Goal: Task Accomplishment & Management: Complete application form

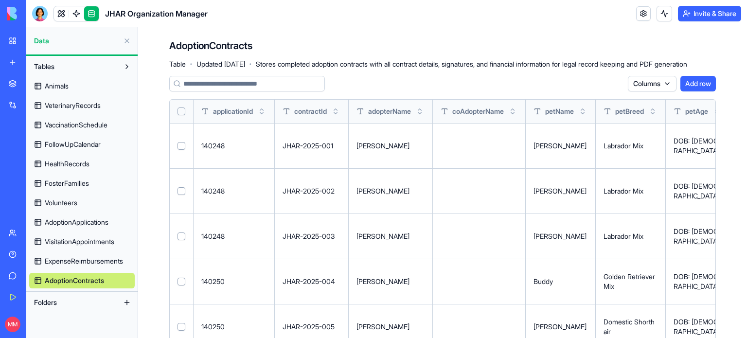
click at [36, 170] on div "JHAR Organization Manager" at bounding box center [22, 173] width 27 height 10
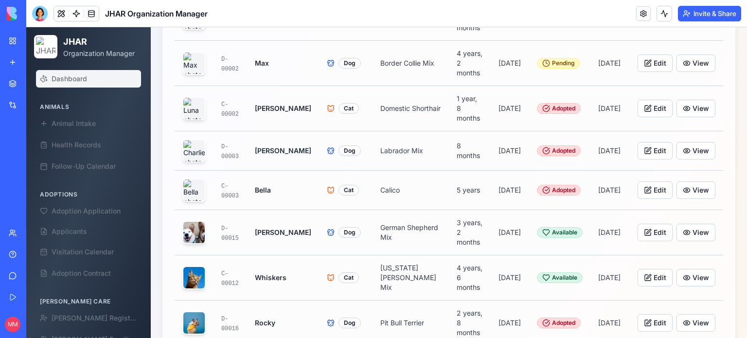
scroll to position [395, 0]
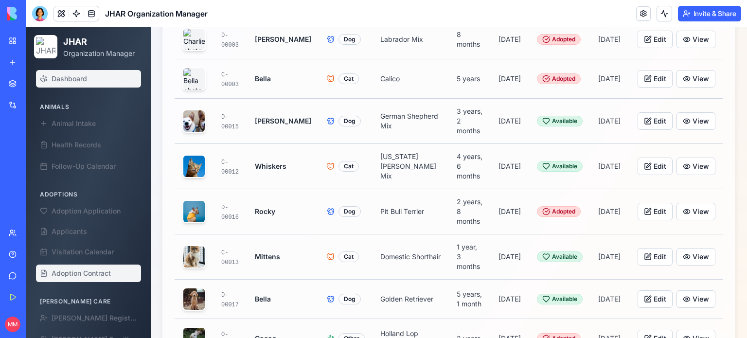
click at [98, 269] on span "Adoption Contract" at bounding box center [81, 274] width 59 height 10
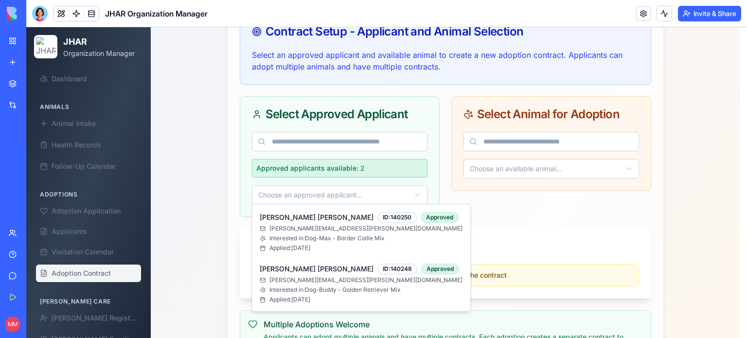
click at [349, 192] on html "JHAR Organization Manager Dashboard Animals Animal Intake Health Records Follow…" at bounding box center [386, 78] width 721 height 892
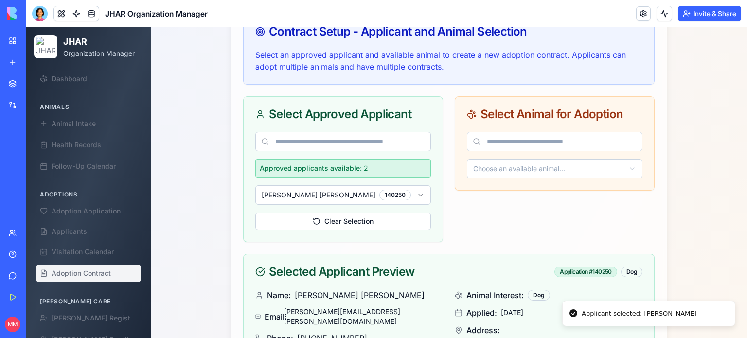
click at [538, 164] on html "JHAR Organization Manager Dashboard Animals Animal Intake Health Records Follow…" at bounding box center [386, 153] width 721 height 1042
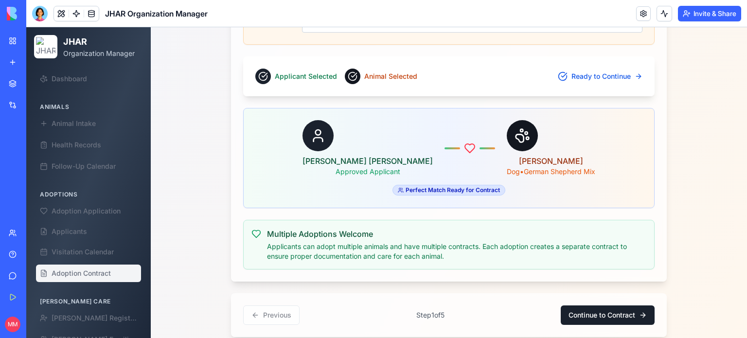
scroll to position [916, 0]
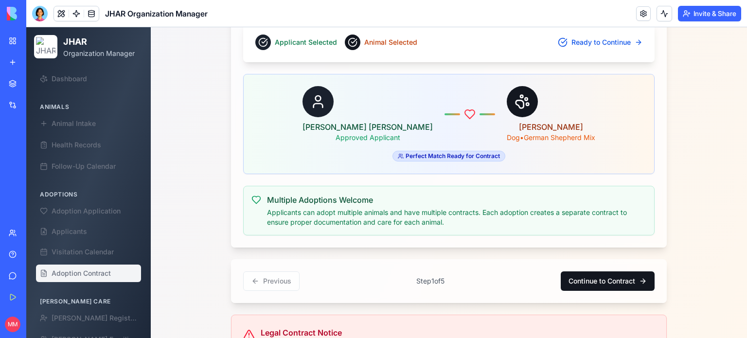
click at [594, 276] on button "Continue to Contract" at bounding box center [608, 280] width 94 height 19
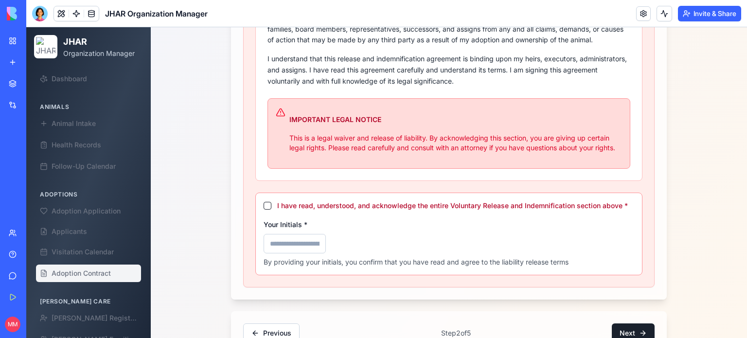
scroll to position [612, 0]
click at [264, 202] on button "I have read, understood, and acknowledge the entire Voluntary Release and Indem…" at bounding box center [268, 205] width 8 height 8
click at [275, 240] on input "Your Initials *" at bounding box center [295, 242] width 62 height 19
type input "***"
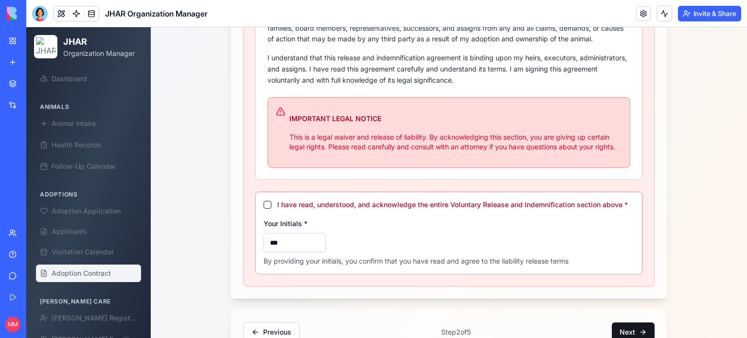
click at [621, 325] on button "Next" at bounding box center [633, 332] width 43 height 19
click at [628, 329] on button "Next" at bounding box center [633, 332] width 43 height 19
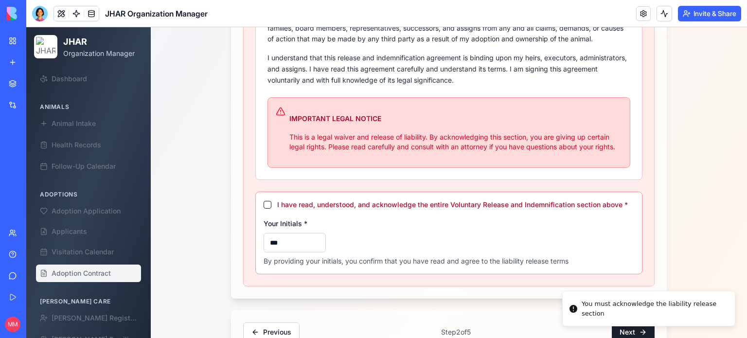
click at [264, 202] on button "I have read, understood, and acknowledge the entire Voluntary Release and Indem…" at bounding box center [268, 205] width 8 height 8
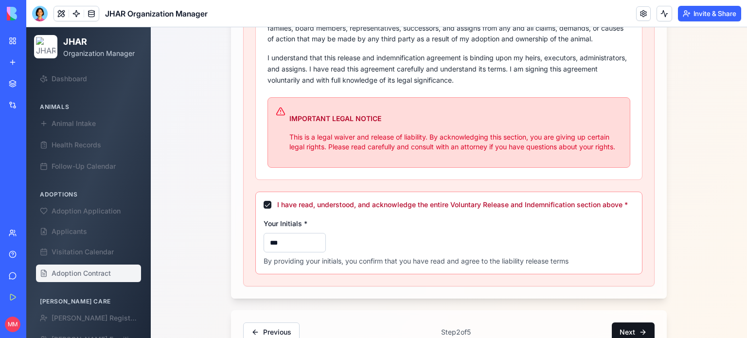
click at [631, 329] on button "Next" at bounding box center [633, 332] width 43 height 19
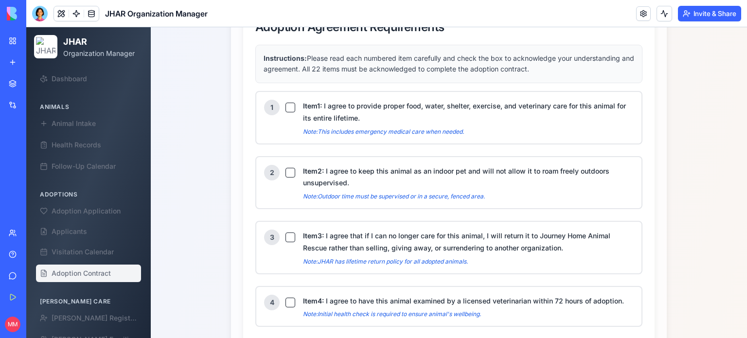
scroll to position [872, 0]
click at [287, 102] on button "Item 1 : I agree to provide proper food, water, shelter, exercise, and veterina…" at bounding box center [291, 107] width 10 height 10
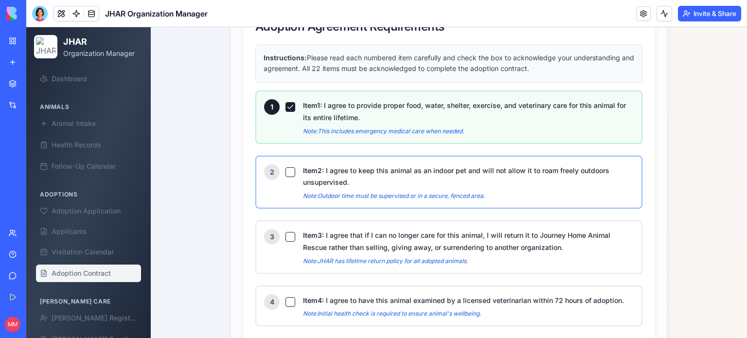
click at [286, 167] on button "Item 2 : I agree to keep this animal as an indoor pet and will not allow it to …" at bounding box center [291, 172] width 10 height 10
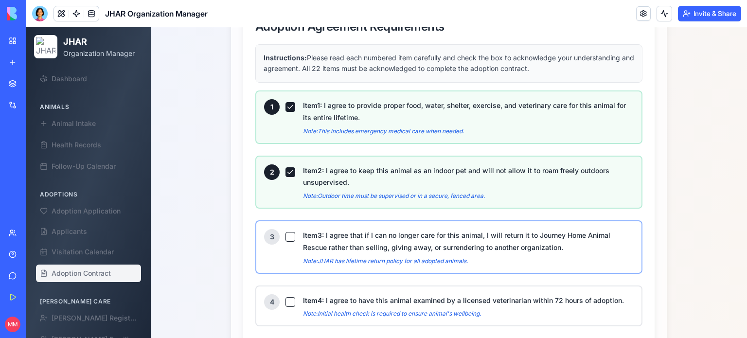
click at [289, 232] on button "Item 3 : I agree that if I can no longer care for this animal, I will return it…" at bounding box center [291, 237] width 10 height 10
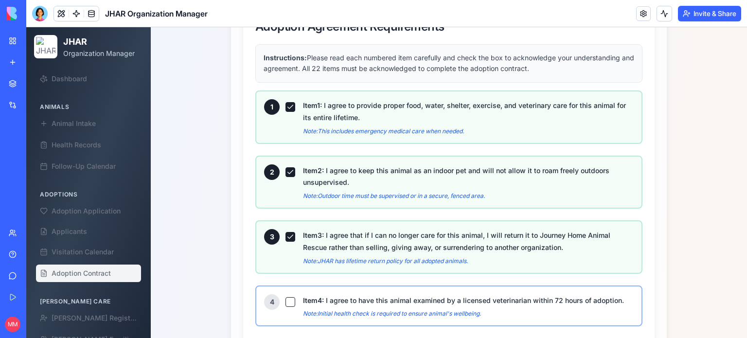
click at [287, 297] on button "Item 4 : I agree to have this animal examined by a licensed veterinarian within…" at bounding box center [291, 302] width 10 height 10
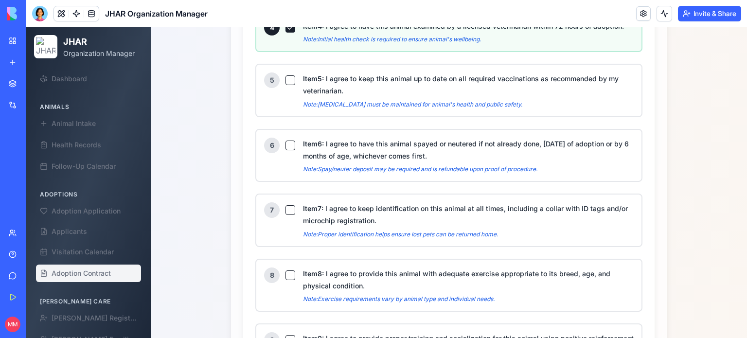
scroll to position [1146, 0]
click at [287, 75] on button "Item 5 : I agree to keep this animal up to date on all required vaccinations as…" at bounding box center [291, 80] width 10 height 10
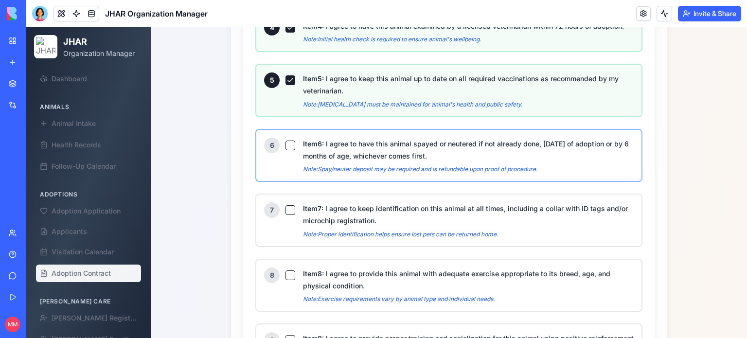
click at [286, 141] on button "Item 6 : I agree to have this animal spayed or neutered if not already done, [D…" at bounding box center [291, 146] width 10 height 10
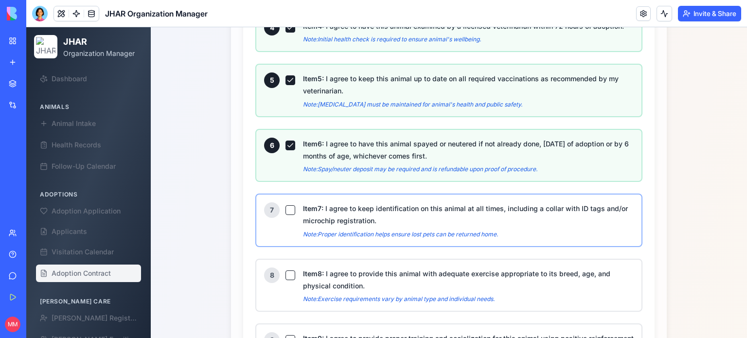
click at [287, 205] on button "Item 7 : I agree to keep identification on this animal at all times, including …" at bounding box center [291, 210] width 10 height 10
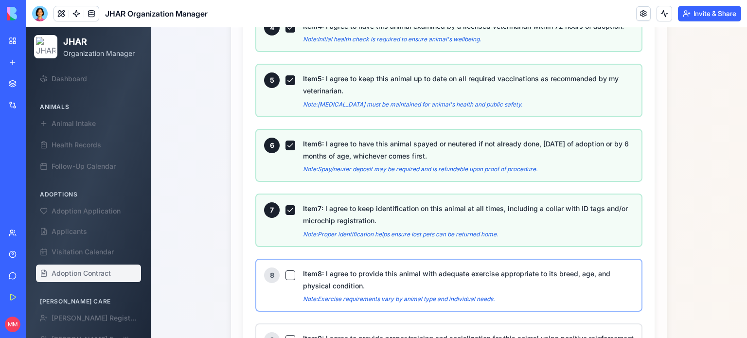
click at [288, 270] on button "Item 8 : I agree to provide this animal with adequate exercise appropriate to i…" at bounding box center [291, 275] width 10 height 10
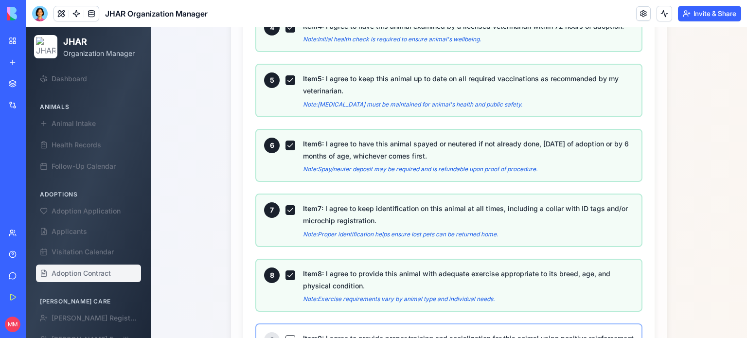
click at [286, 335] on button "Item 9 : I agree to provide proper training and socialization for this animal u…" at bounding box center [291, 340] width 10 height 10
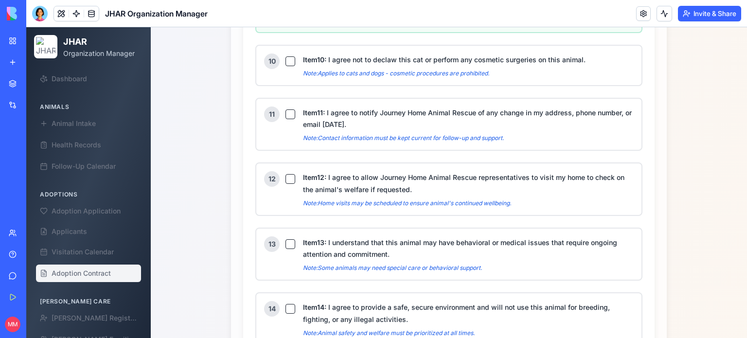
scroll to position [1492, 0]
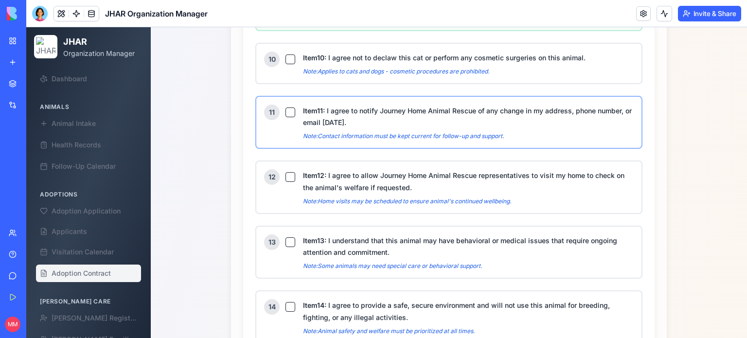
drag, startPoint x: 287, startPoint y: 49, endPoint x: 286, endPoint y: 103, distance: 54.5
click at [286, 103] on div "1 Item 1 : I agree to provide proper food, water, shelter, exercise, and veteri…" at bounding box center [448, 148] width 387 height 1357
click at [286, 108] on button "Item 11 : I agree to notify Journey Home Animal Rescue of any change in my addr…" at bounding box center [291, 113] width 10 height 10
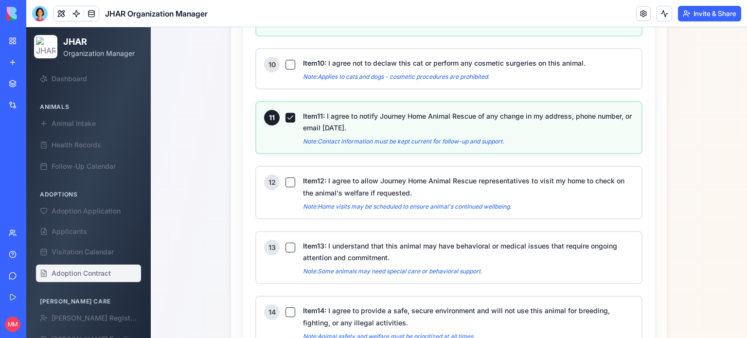
scroll to position [1463, 0]
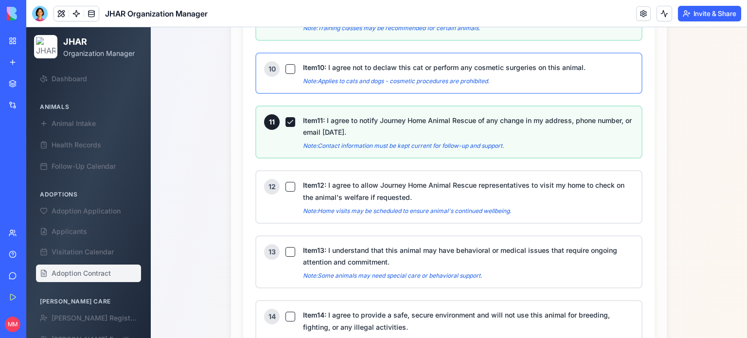
click at [287, 64] on button "Item 10 : I agree not to declaw this cat or perform any cosmetic surgeries on t…" at bounding box center [291, 69] width 10 height 10
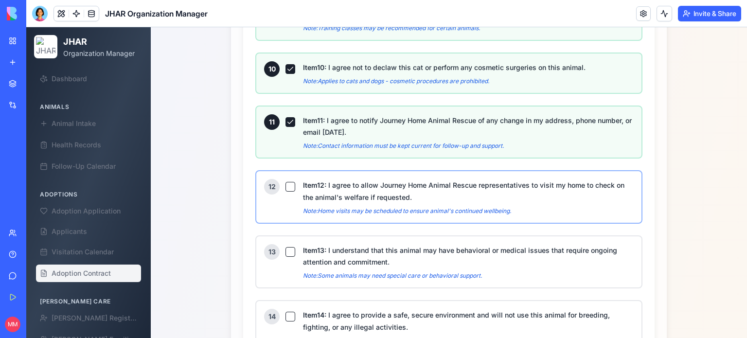
click at [286, 182] on button "Item 12 : I agree to allow Journey Home Animal Rescue representatives to visit …" at bounding box center [291, 187] width 10 height 10
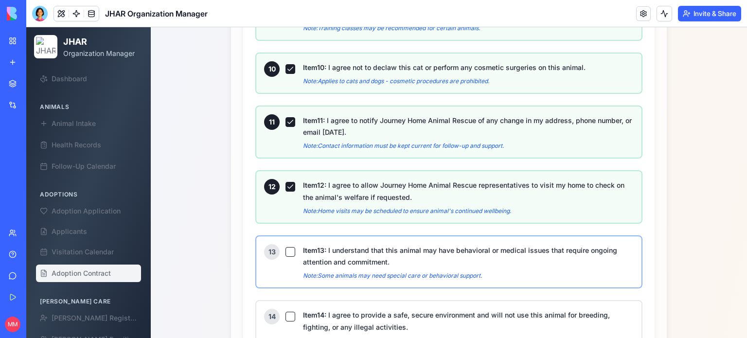
click at [286, 247] on button "Item 13 : I understand that this animal may have behavioral or medical issues t…" at bounding box center [291, 252] width 10 height 10
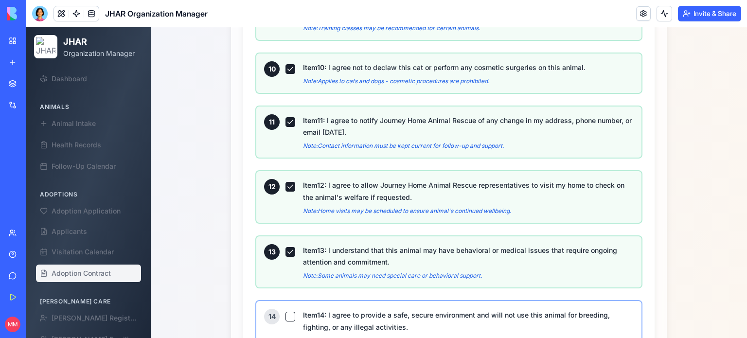
click at [286, 312] on button "Item 14 : I agree to provide a safe, secure environment and will not use this a…" at bounding box center [291, 317] width 10 height 10
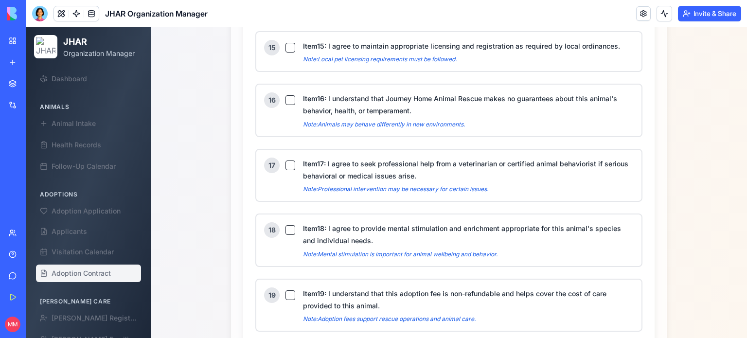
scroll to position [1797, 0]
click at [287, 40] on div "15" at bounding box center [279, 47] width 31 height 16
click at [287, 42] on button "Item 15 : I agree to maintain appropriate licensing and registration as require…" at bounding box center [291, 47] width 10 height 10
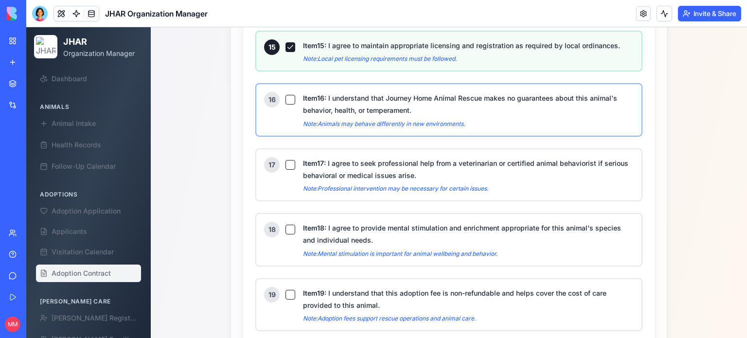
click at [286, 95] on button "Item 16 : I understand that Journey Home Animal Rescue makes no guarantees abou…" at bounding box center [291, 100] width 10 height 10
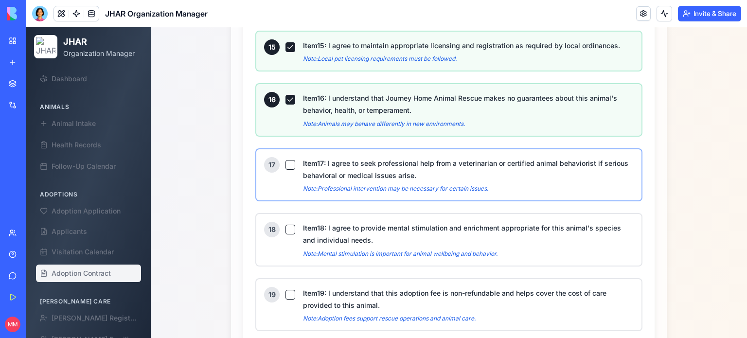
click at [286, 160] on button "Item 17 : I agree to seek professional help from a veterinarian or certified an…" at bounding box center [291, 165] width 10 height 10
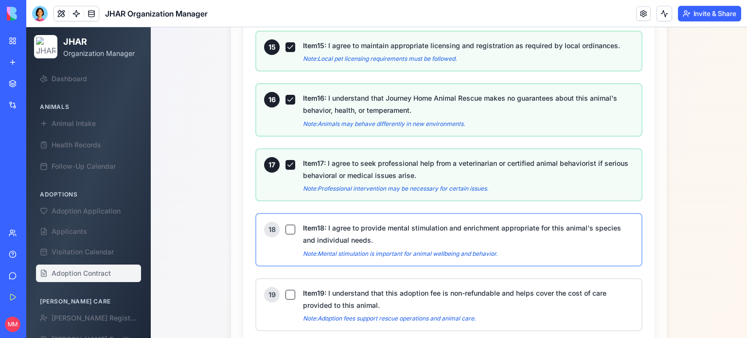
click at [286, 225] on button "Item 18 : I agree to provide mental stimulation and enrichment appropriate for …" at bounding box center [291, 230] width 10 height 10
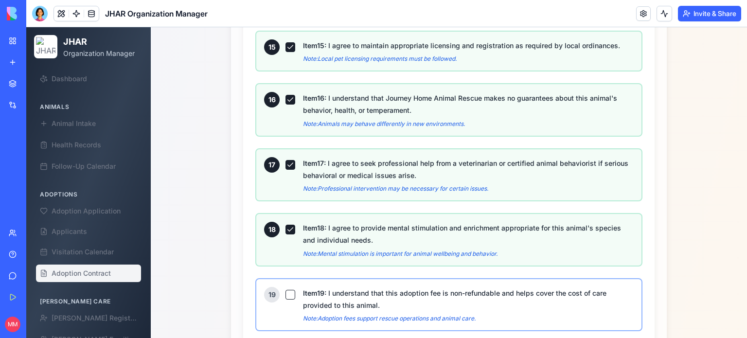
click at [286, 290] on button "Item 19 : I understand that this adoption fee is non-refundable and helps cover…" at bounding box center [291, 295] width 10 height 10
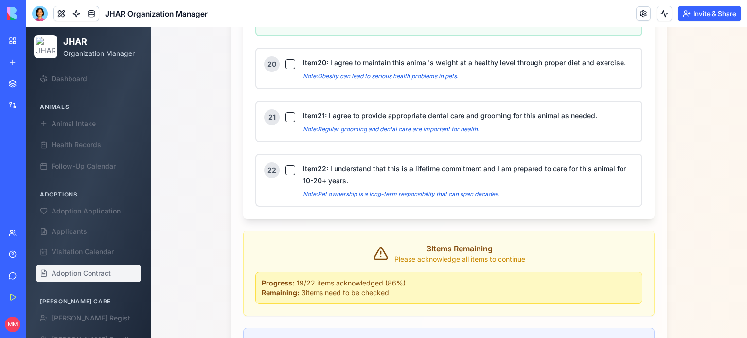
scroll to position [2095, 0]
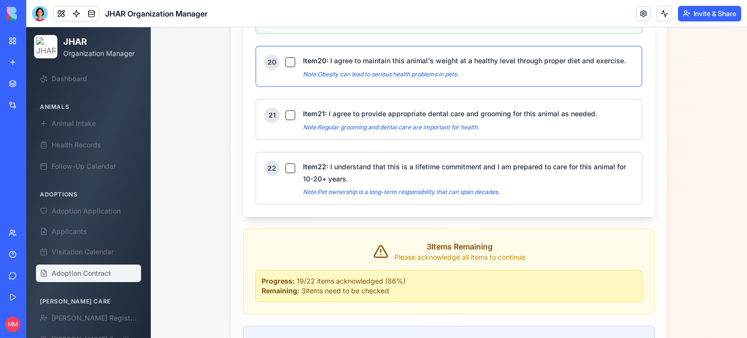
click at [286, 57] on button "Item 20 : I agree to maintain this animal's weight at a healthy level through p…" at bounding box center [291, 62] width 10 height 10
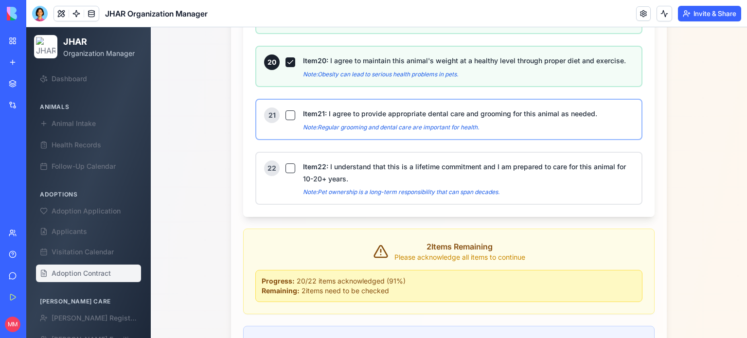
click at [287, 110] on button "Item 21 : I agree to provide appropriate dental care and grooming for this anim…" at bounding box center [291, 115] width 10 height 10
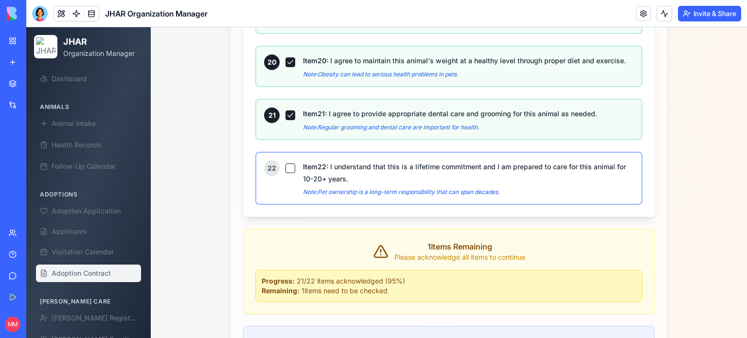
click at [286, 163] on button "Item 22 : I understand that this is a lifetime commitment and I am prepared to …" at bounding box center [291, 168] width 10 height 10
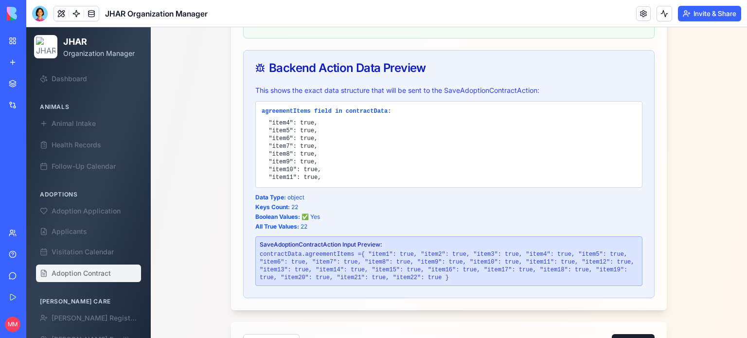
scroll to position [125, 0]
click at [627, 334] on button "Next" at bounding box center [633, 343] width 43 height 19
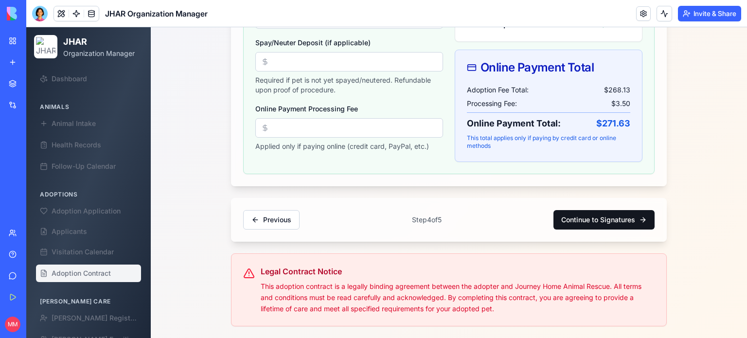
scroll to position [490, 0]
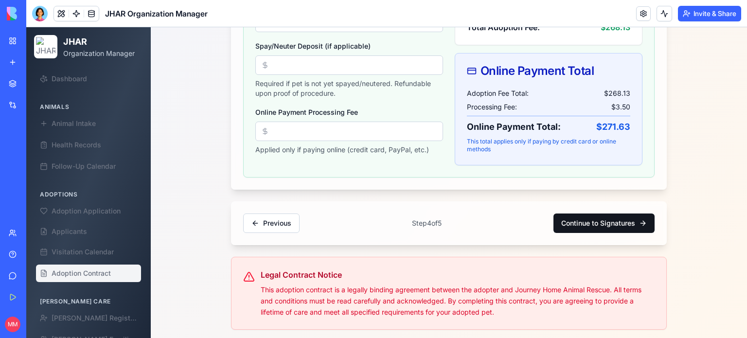
click at [603, 217] on button "Continue to Signatures" at bounding box center [604, 223] width 101 height 19
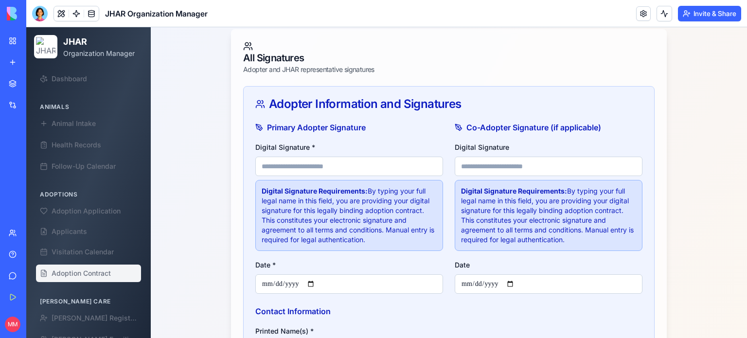
scroll to position [323, 0]
click at [301, 162] on input "Digital Signature *" at bounding box center [349, 165] width 188 height 19
type input "**********"
click at [316, 284] on input "Date *" at bounding box center [349, 283] width 188 height 19
type input "**********"
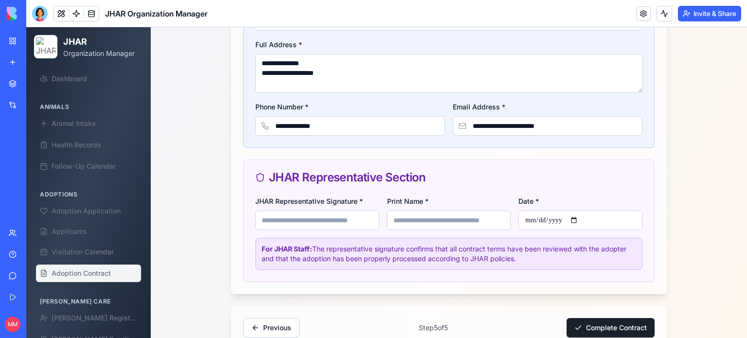
scroll to position [658, 0]
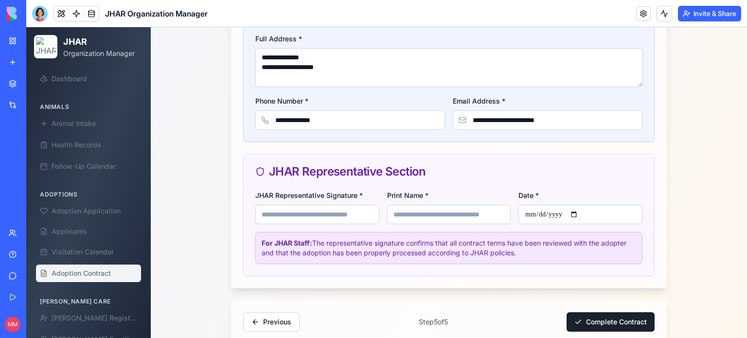
click at [342, 211] on input "JHAR Representative Signature *" at bounding box center [317, 214] width 124 height 19
type input "**********"
click at [463, 210] on input "Print Name *" at bounding box center [449, 214] width 124 height 19
type input "**********"
click at [575, 212] on input "Date *" at bounding box center [581, 214] width 124 height 19
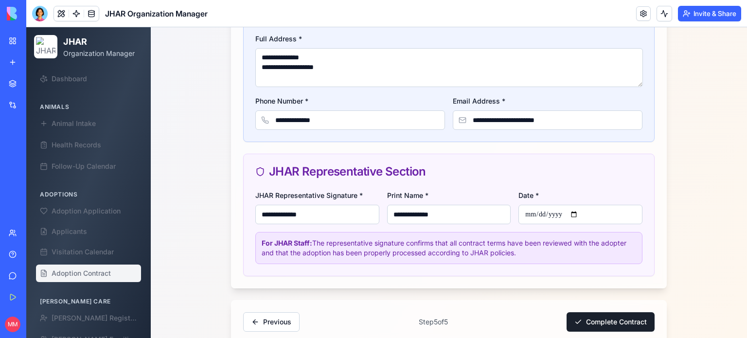
type input "**********"
click at [598, 315] on button "Complete Contract" at bounding box center [611, 321] width 88 height 19
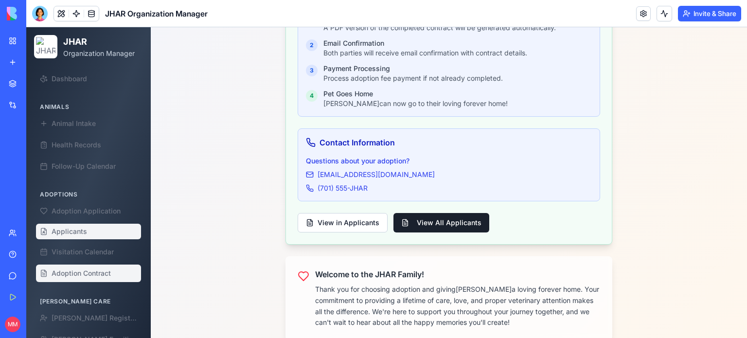
click at [69, 235] on span "Applicants" at bounding box center [70, 232] width 36 height 10
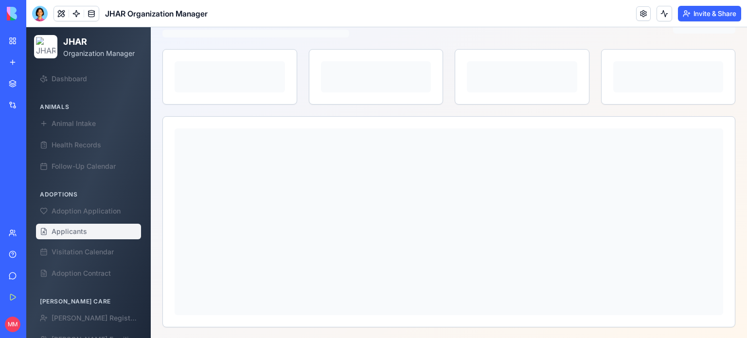
scroll to position [148, 0]
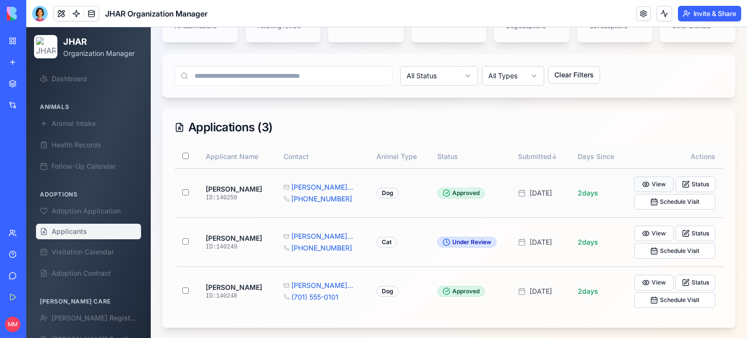
click at [655, 182] on button "View" at bounding box center [654, 185] width 40 height 16
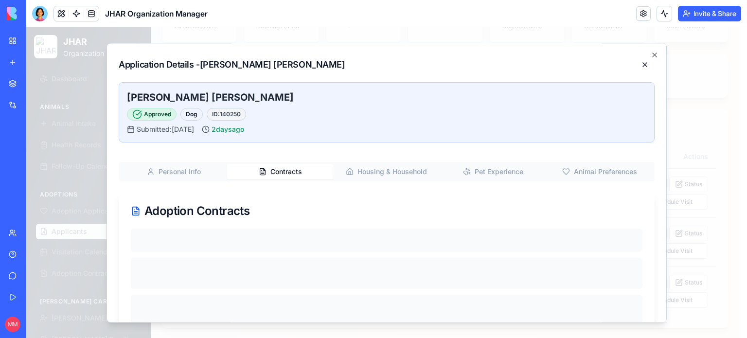
click at [295, 182] on div "Personal Info Contracts Housing & Household Pet Experience Animal Preferences A…" at bounding box center [387, 268] width 536 height 213
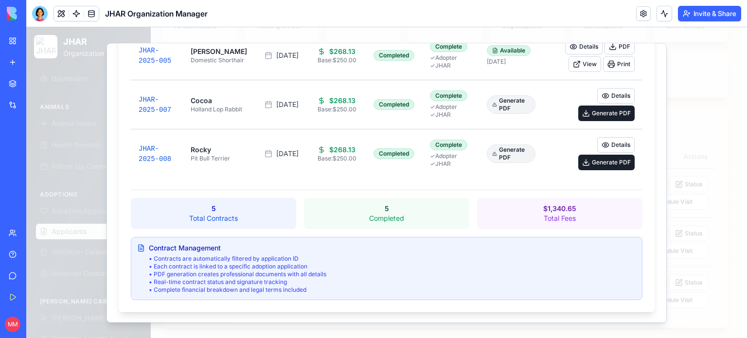
scroll to position [319, 0]
click at [596, 163] on button "Generate PDF" at bounding box center [606, 163] width 56 height 16
click at [471, 212] on div "5 Total Contracts 5 Completed $1,340.65 Total Fees" at bounding box center [387, 213] width 512 height 31
click at [576, 143] on button "Details" at bounding box center [583, 145] width 37 height 16
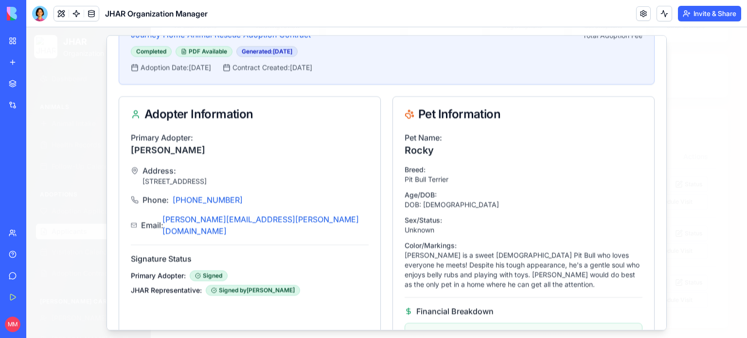
scroll to position [39, 0]
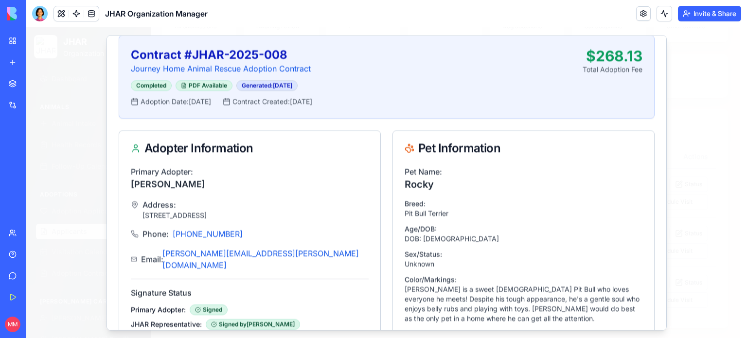
click at [91, 11] on span at bounding box center [91, 13] width 27 height 27
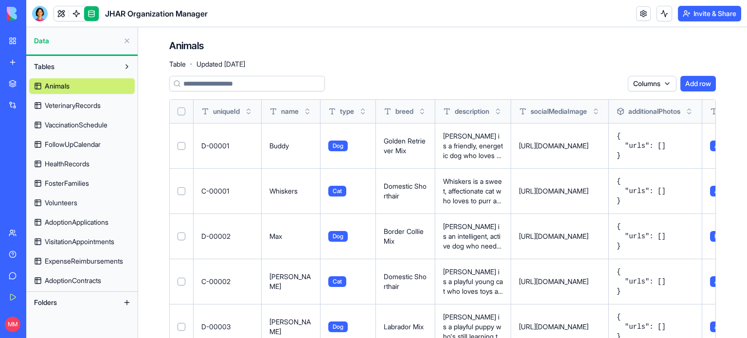
click at [81, 281] on span "AdoptionContracts" at bounding box center [73, 281] width 56 height 10
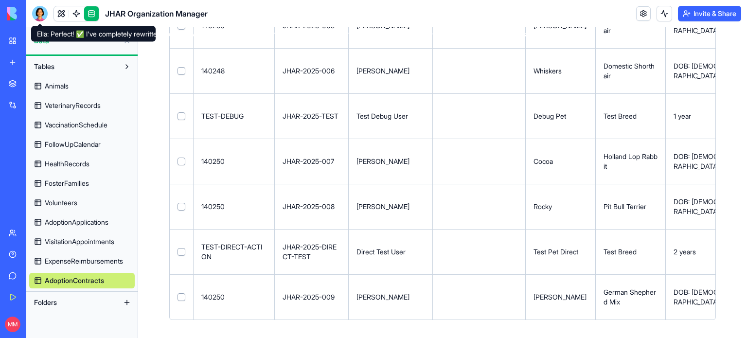
click at [40, 11] on div at bounding box center [40, 14] width 16 height 16
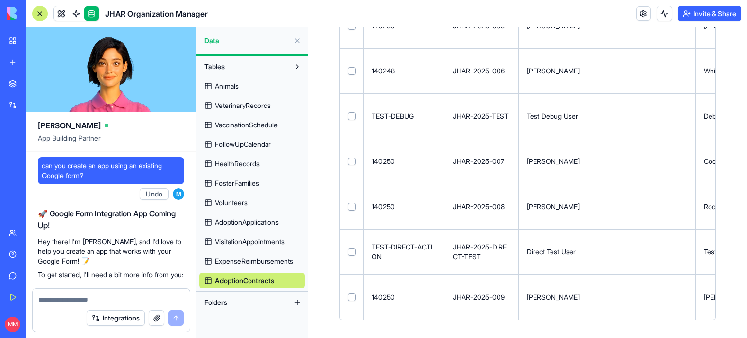
scroll to position [157981, 0]
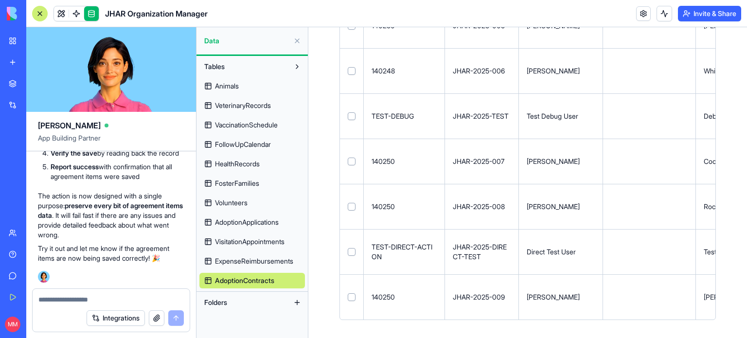
click at [72, 293] on div at bounding box center [111, 297] width 157 height 16
click at [74, 297] on textarea at bounding box center [110, 300] width 145 height 10
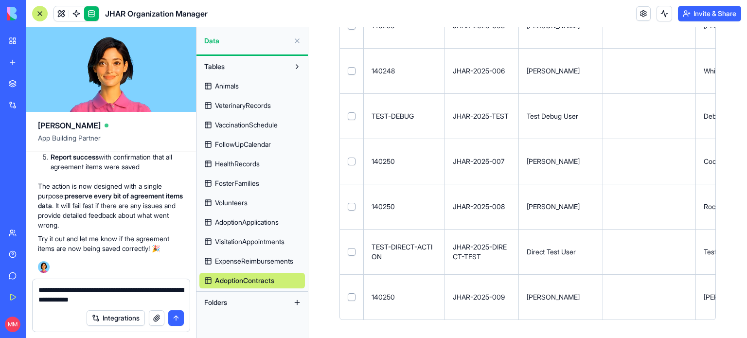
type textarea "**********"
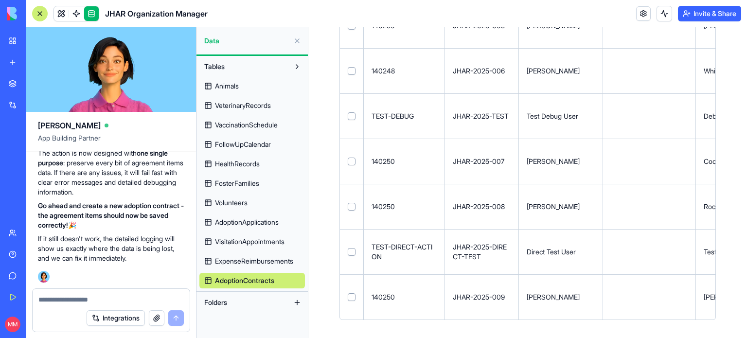
scroll to position [159541, 0]
click at [36, 176] on div "JHAR Organization Manager" at bounding box center [22, 173] width 27 height 10
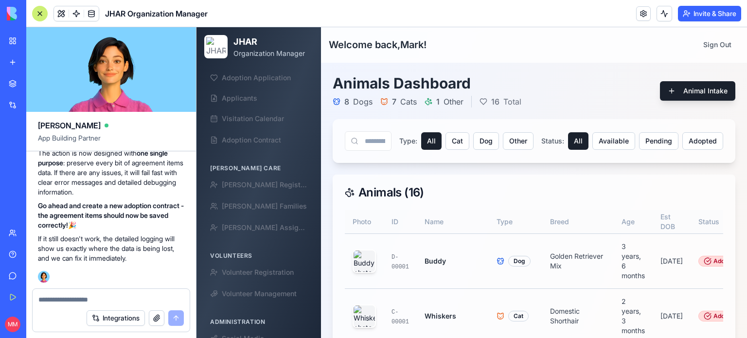
scroll to position [134, 0]
click at [239, 136] on span "Adoption Contract" at bounding box center [251, 140] width 59 height 10
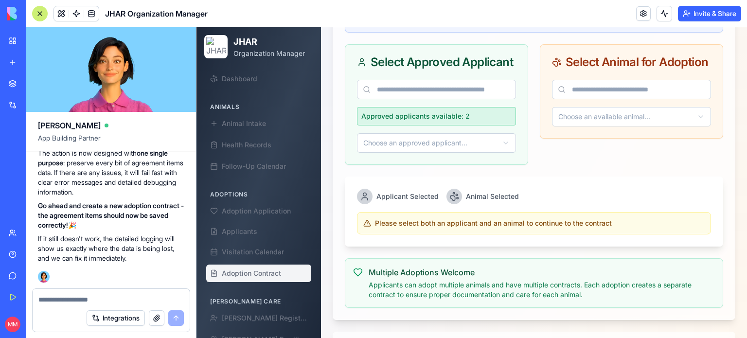
scroll to position [459, 0]
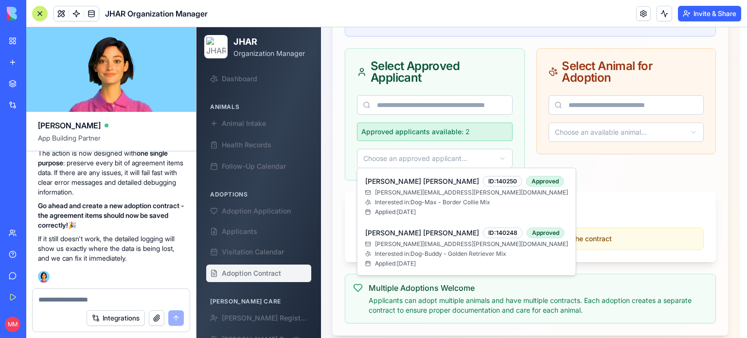
click at [494, 156] on html "JHAR Organization Manager Dashboard Animals Animal Intake Health Records Follow…" at bounding box center [472, 28] width 551 height 919
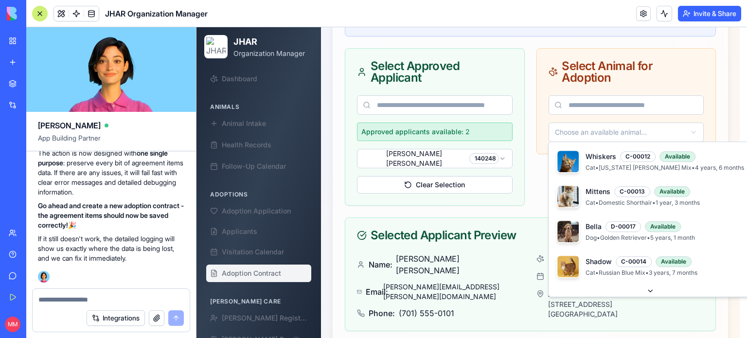
click at [630, 127] on html "JHAR Organization Manager Dashboard Animals Animal Intake Health Records Follow…" at bounding box center [472, 104] width 551 height 1070
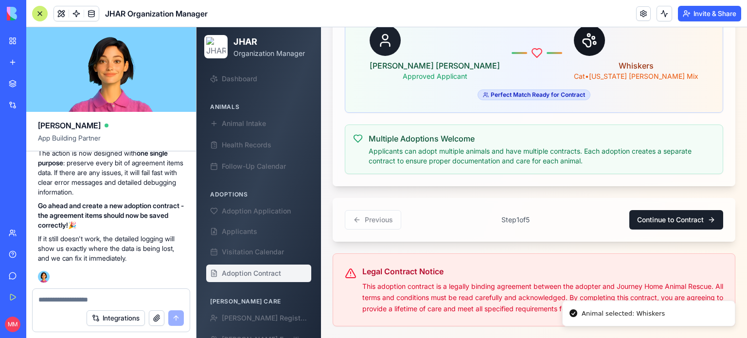
scroll to position [1000, 0]
click at [664, 219] on button "Continue to Contract" at bounding box center [676, 219] width 94 height 19
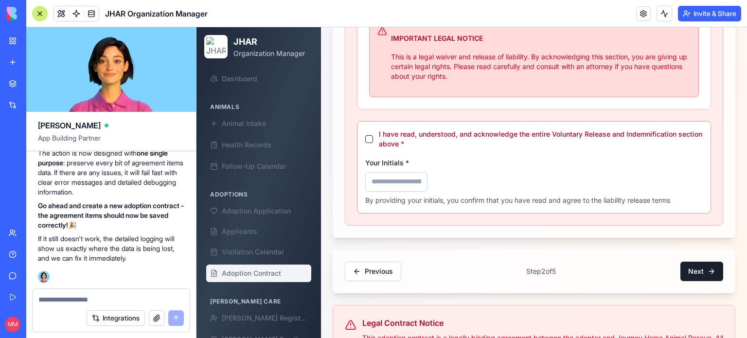
scroll to position [716, 0]
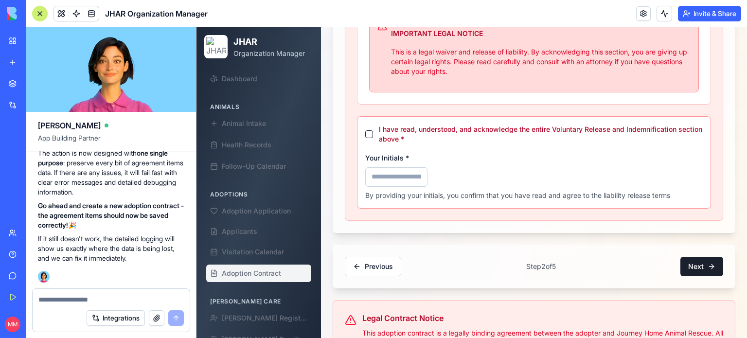
click at [368, 138] on button "I have read, understood, and acknowledge the entire Voluntary Release and Indem…" at bounding box center [369, 134] width 8 height 8
click at [380, 180] on input "Your Initials *" at bounding box center [396, 176] width 62 height 19
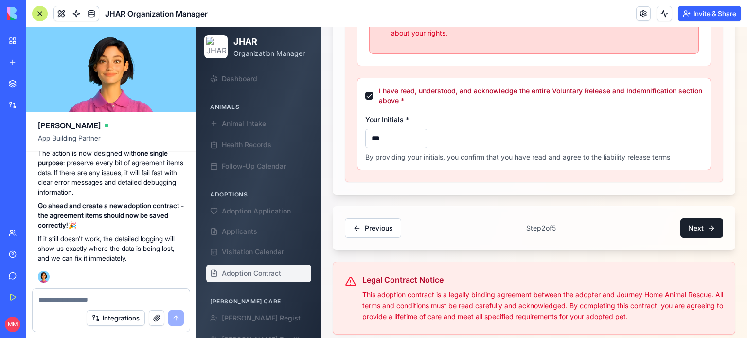
scroll to position [767, 0]
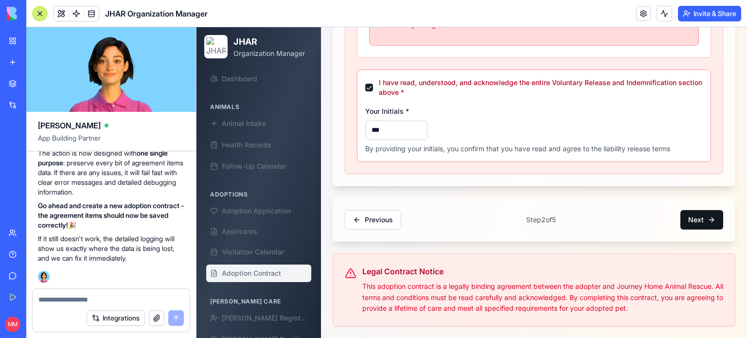
type input "***"
click at [689, 225] on button "Next" at bounding box center [702, 219] width 43 height 19
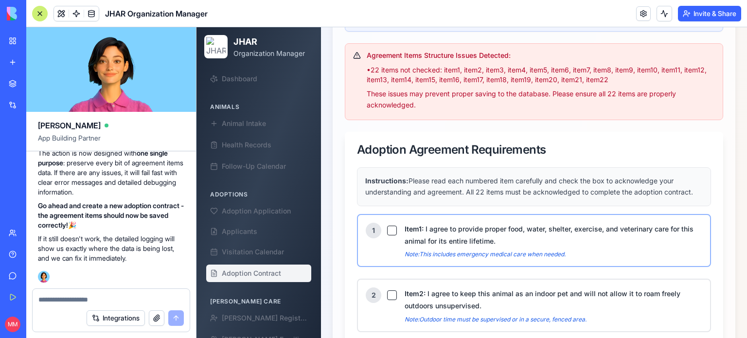
click at [393, 234] on button "Item 1 : I agree to provide proper food, water, shelter, exercise, and veterina…" at bounding box center [392, 231] width 10 height 10
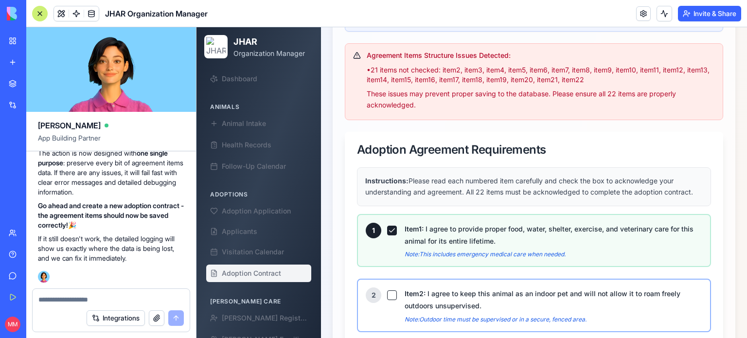
click at [394, 300] on button "Item 2 : I agree to keep this animal as an indoor pet and will not allow it to …" at bounding box center [392, 295] width 10 height 10
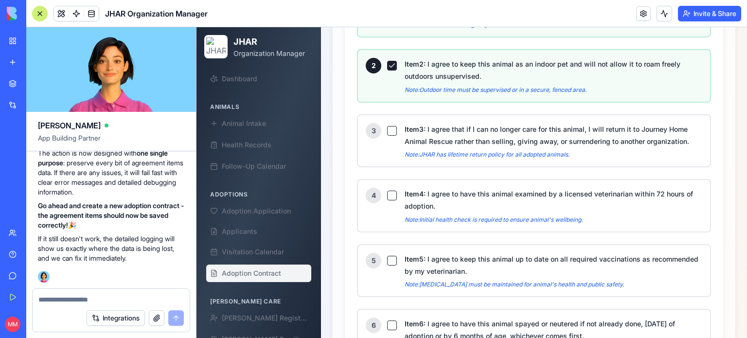
scroll to position [1002, 0]
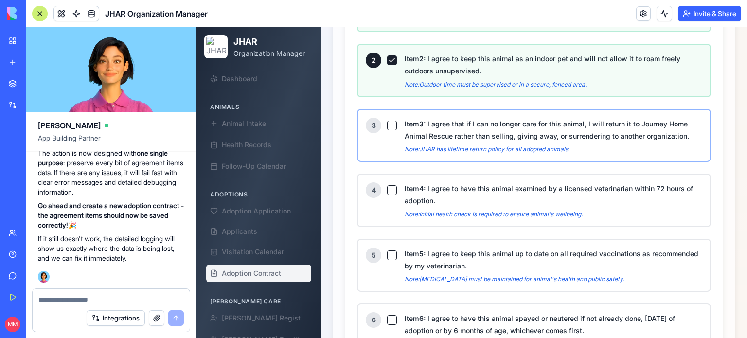
click at [392, 125] on button "Item 3 : I agree that if I can no longer care for this animal, I will return it…" at bounding box center [392, 126] width 10 height 10
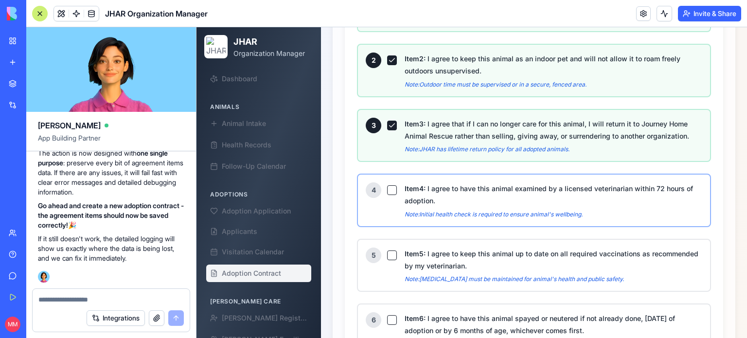
click at [393, 191] on button "Item 4 : I agree to have this animal examined by a licensed veterinarian within…" at bounding box center [392, 190] width 10 height 10
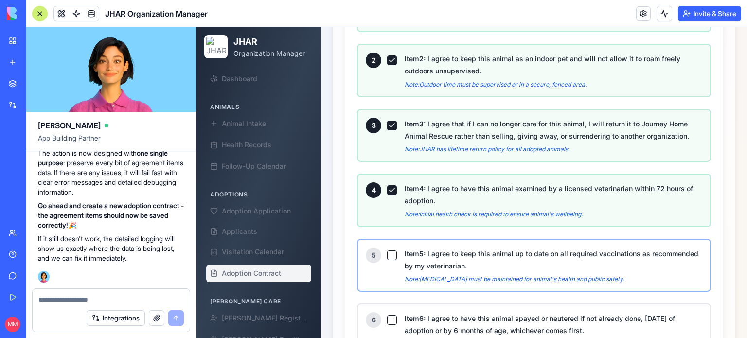
click at [393, 254] on button "Item 5 : I agree to keep this animal up to date on all required vaccinations as…" at bounding box center [392, 256] width 10 height 10
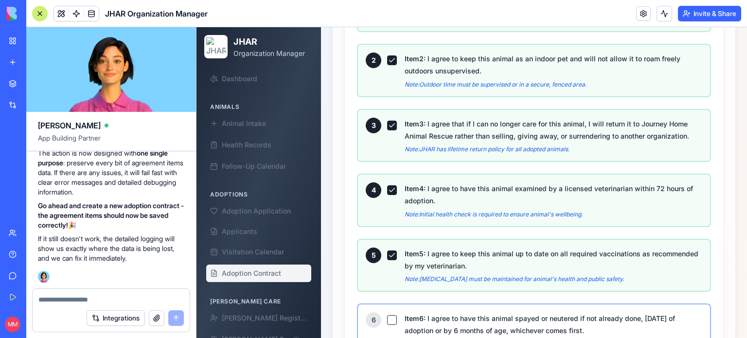
click at [391, 323] on button "Item 6 : I agree to have this animal spayed or neutered if not already done, [D…" at bounding box center [392, 320] width 10 height 10
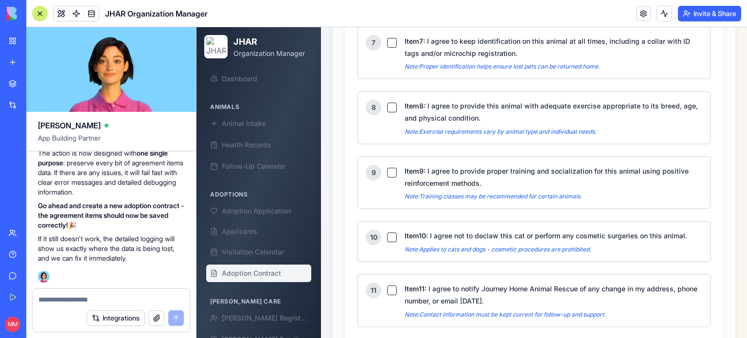
scroll to position [1345, 0]
click at [392, 42] on button "Item 7 : I agree to keep identification on this animal at all times, including …" at bounding box center [392, 42] width 10 height 10
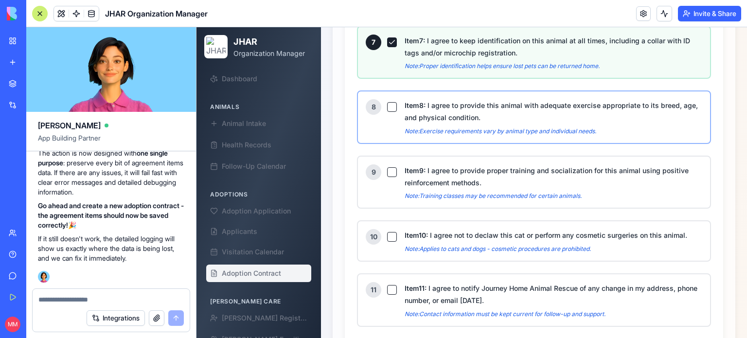
click at [392, 106] on button "Item 8 : I agree to provide this animal with adequate exercise appropriate to i…" at bounding box center [392, 107] width 10 height 10
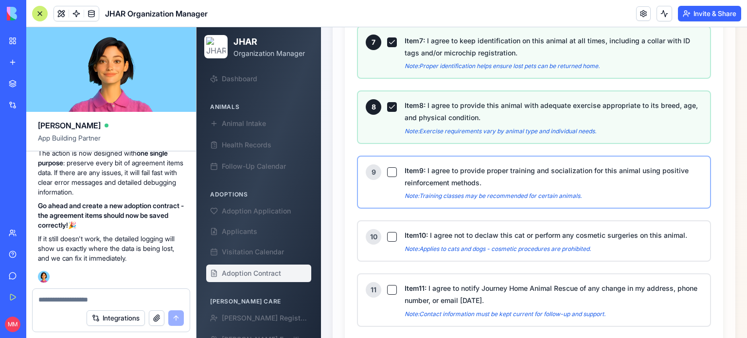
click at [391, 175] on div "9" at bounding box center [381, 172] width 31 height 16
click at [392, 174] on button "Item 9 : I agree to provide proper training and socialization for this animal u…" at bounding box center [392, 172] width 10 height 10
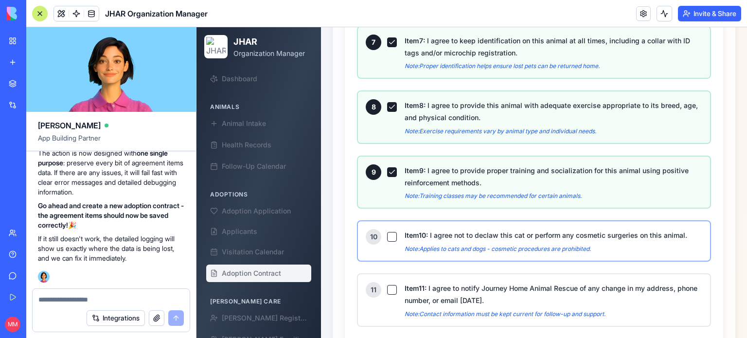
click at [393, 233] on button "Item 10 : I agree not to declaw this cat or perform any cosmetic surgeries on t…" at bounding box center [392, 237] width 10 height 10
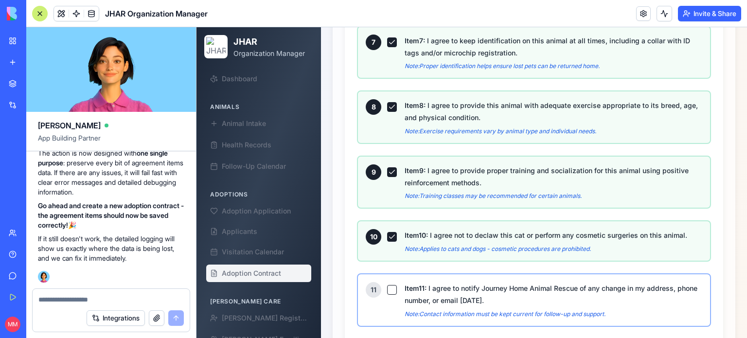
click at [391, 287] on button "Item 11 : I agree to notify Journey Home Animal Rescue of any change in my addr…" at bounding box center [392, 290] width 10 height 10
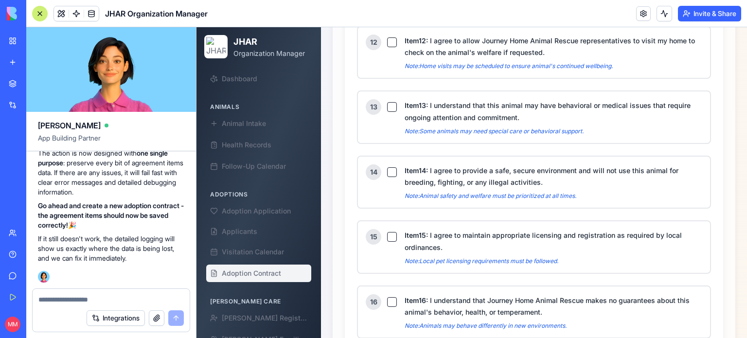
scroll to position [1641, 0]
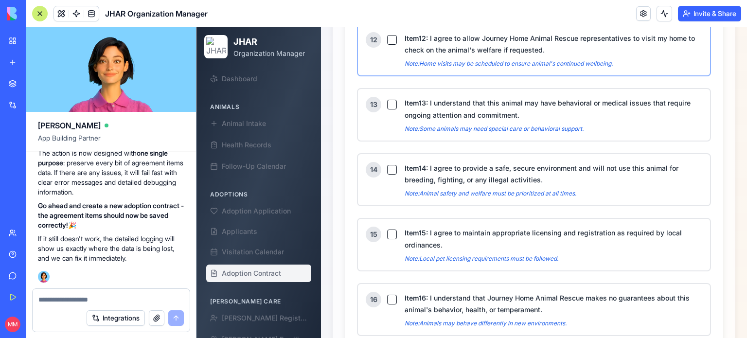
click at [390, 35] on button "Item 12 : I agree to allow Journey Home Animal Rescue representatives to visit …" at bounding box center [392, 40] width 10 height 10
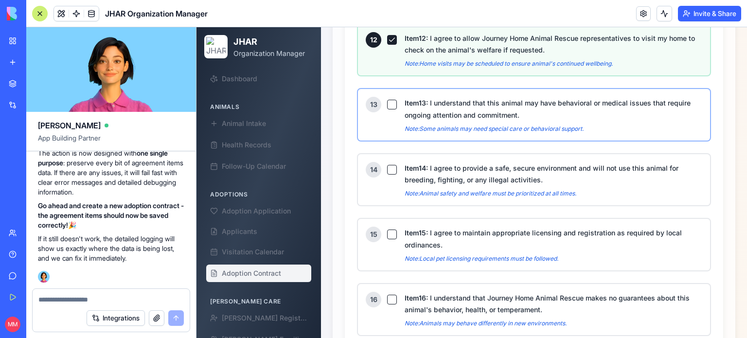
click at [392, 100] on button "Item 13 : I understand that this animal may have behavioral or medical issues t…" at bounding box center [392, 105] width 10 height 10
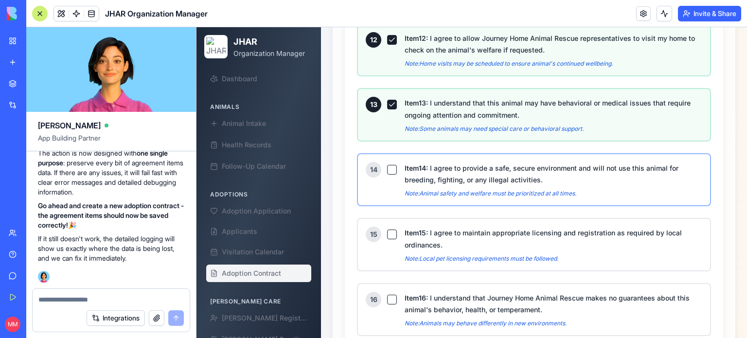
click at [391, 165] on button "Item 14 : I agree to provide a safe, secure environment and will not use this a…" at bounding box center [392, 170] width 10 height 10
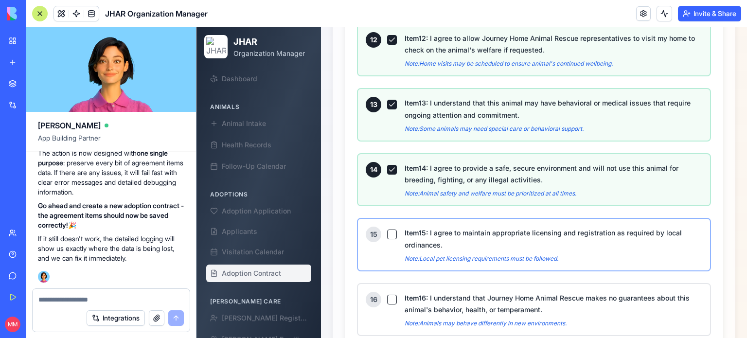
click at [392, 230] on button "Item 15 : I agree to maintain appropriate licensing and registration as require…" at bounding box center [392, 235] width 10 height 10
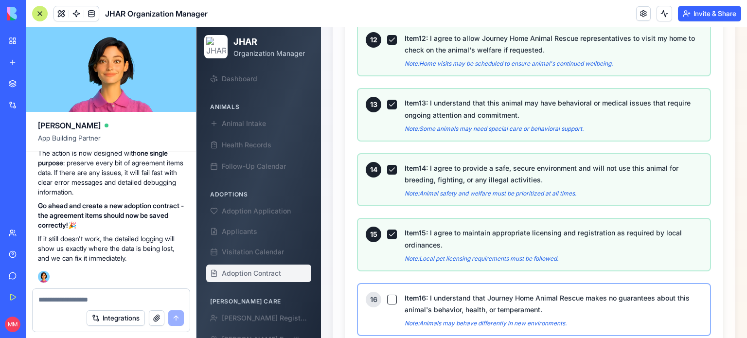
click at [390, 296] on button "Item 16 : I understand that Journey Home Animal Rescue makes no guarantees abou…" at bounding box center [392, 300] width 10 height 10
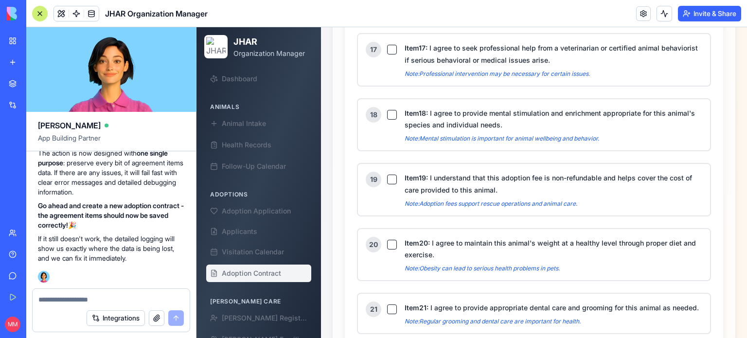
scroll to position [1957, 0]
click at [388, 44] on button "Item 17 : I agree to seek professional help from a veterinarian or certified an…" at bounding box center [392, 49] width 10 height 10
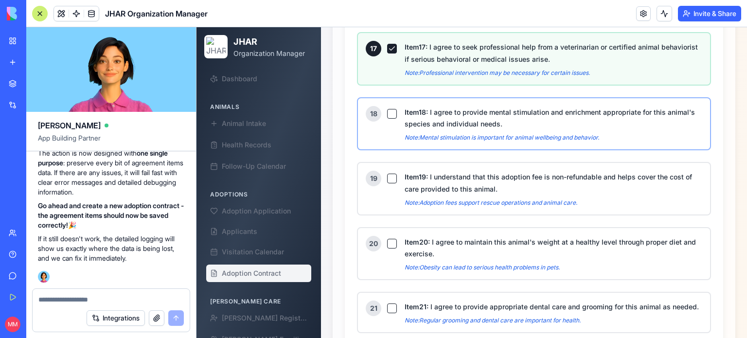
click at [391, 109] on button "Item 18 : I agree to provide mental stimulation and enrichment appropriate for …" at bounding box center [392, 114] width 10 height 10
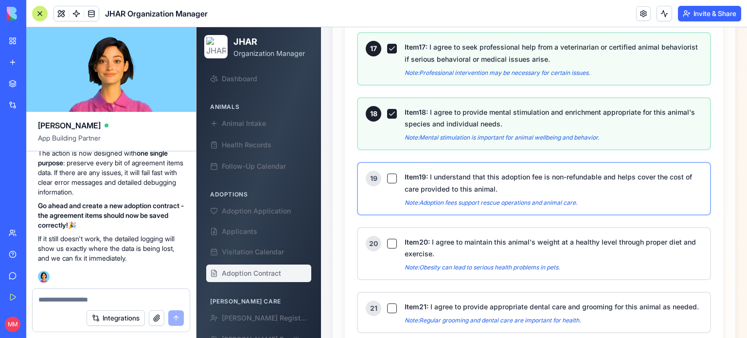
click at [391, 174] on button "Item 19 : I understand that this adoption fee is non-refundable and helps cover…" at bounding box center [392, 179] width 10 height 10
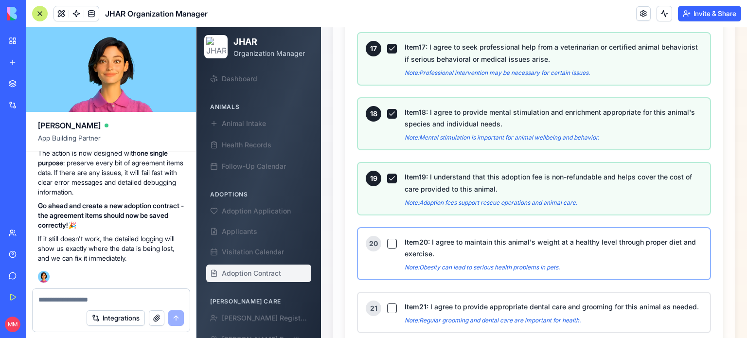
click at [389, 239] on button "Item 20 : I agree to maintain this animal's weight at a healthy level through p…" at bounding box center [392, 244] width 10 height 10
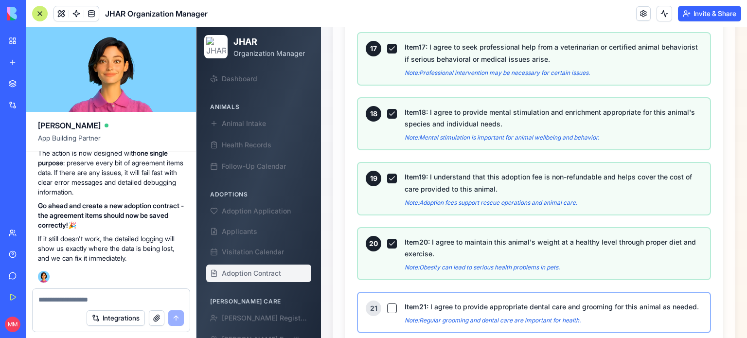
click at [392, 304] on button "Item 21 : I agree to provide appropriate dental care and grooming for this anim…" at bounding box center [392, 309] width 10 height 10
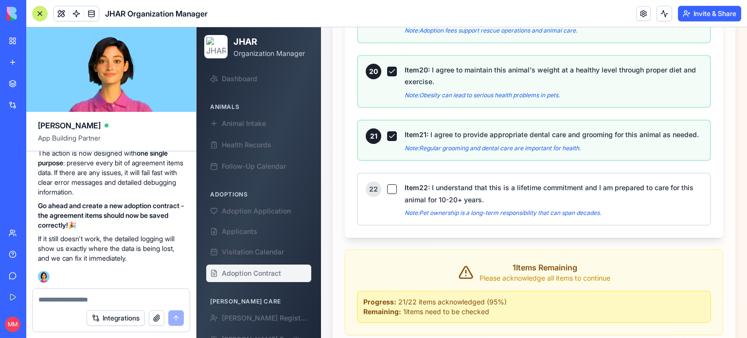
scroll to position [2129, 0]
click at [390, 188] on button "Item 22 : I understand that this is a lifetime commitment and I am prepared to …" at bounding box center [392, 189] width 10 height 10
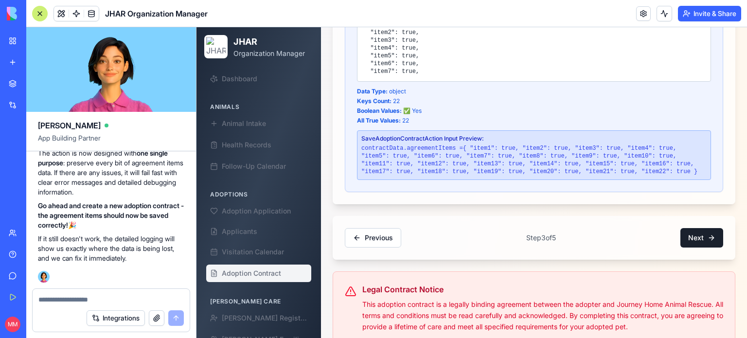
scroll to position [2473, 0]
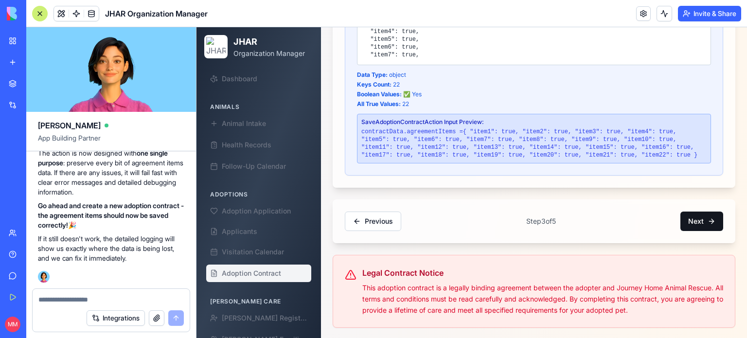
click at [688, 217] on button "Next" at bounding box center [702, 221] width 43 height 19
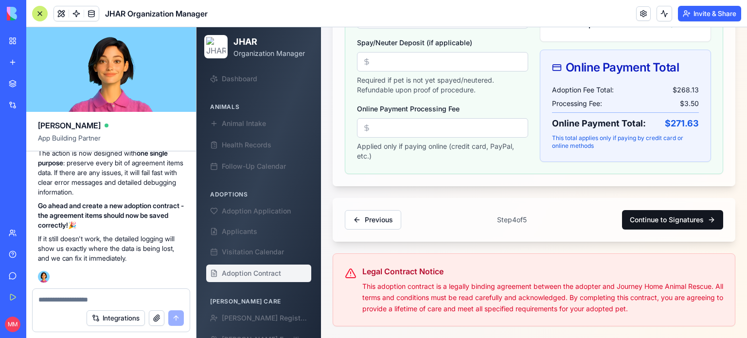
scroll to position [505, 0]
click at [688, 217] on button "Continue to Signatures" at bounding box center [672, 219] width 101 height 19
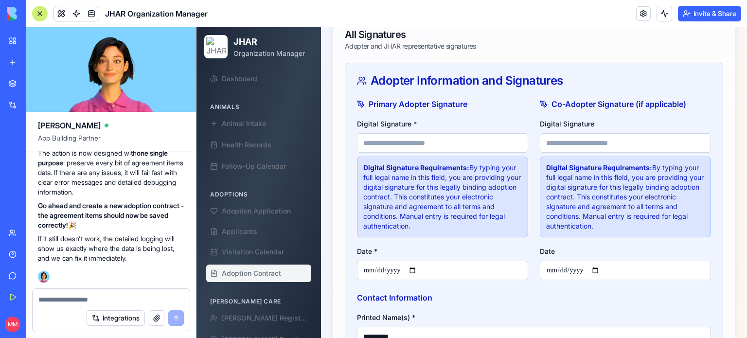
scroll to position [352, 0]
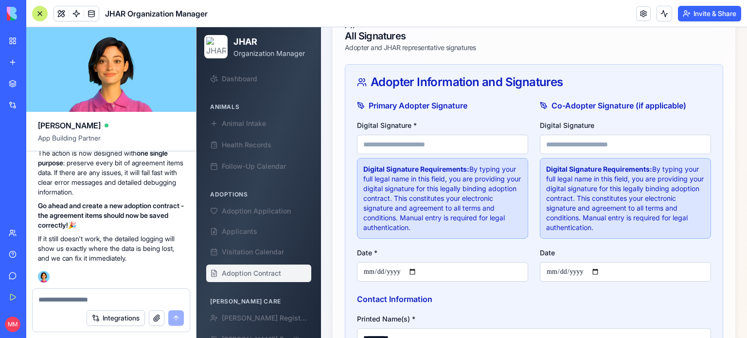
click at [434, 147] on input "Digital Signature *" at bounding box center [442, 144] width 171 height 19
type input "**********"
click at [421, 279] on input "Date *" at bounding box center [442, 271] width 171 height 19
type input "**********"
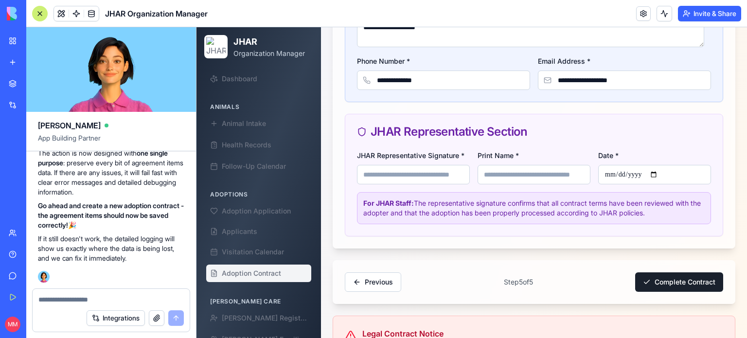
scroll to position [716, 0]
click at [444, 174] on input "JHAR Representative Signature *" at bounding box center [413, 173] width 113 height 19
type input "**********"
click at [496, 184] on input "Print Name *" at bounding box center [534, 173] width 113 height 19
type input "**********"
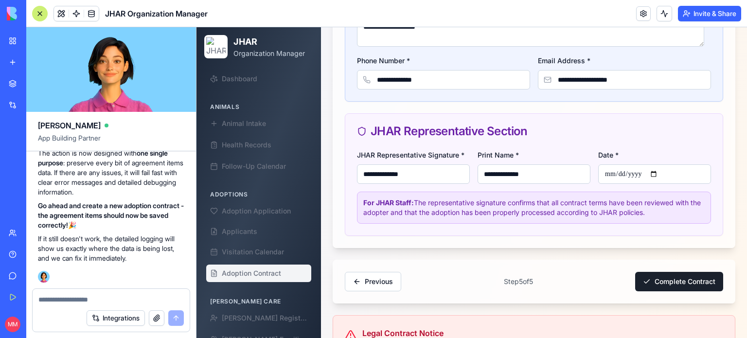
click at [655, 180] on input "Date *" at bounding box center [654, 173] width 113 height 19
type input "**********"
click at [676, 287] on button "Complete Contract" at bounding box center [679, 281] width 88 height 19
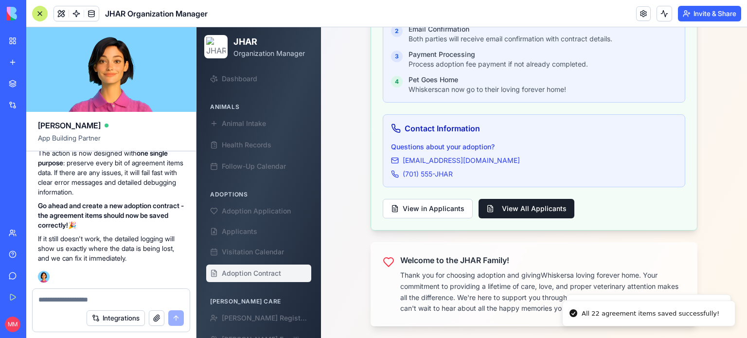
scroll to position [504, 0]
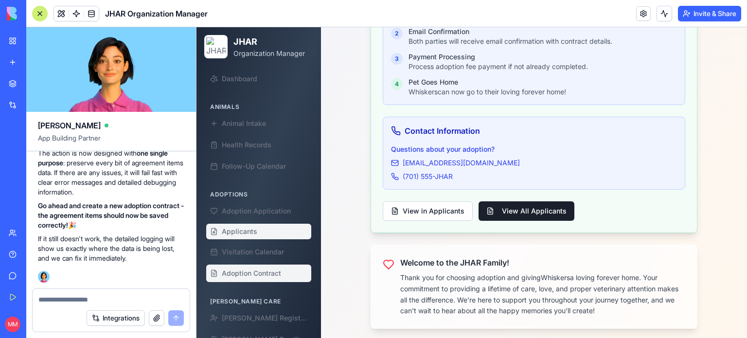
click at [242, 232] on span "Applicants" at bounding box center [240, 232] width 36 height 10
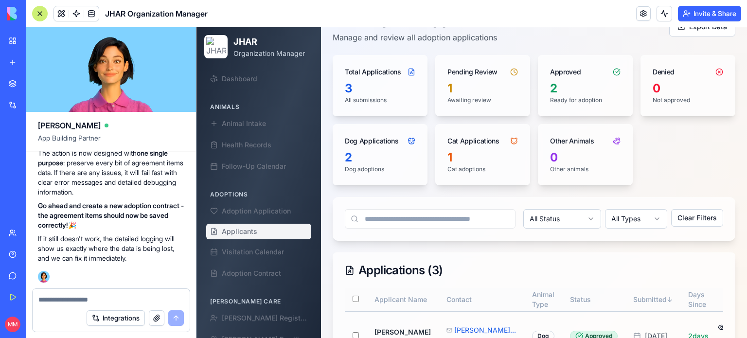
scroll to position [215, 0]
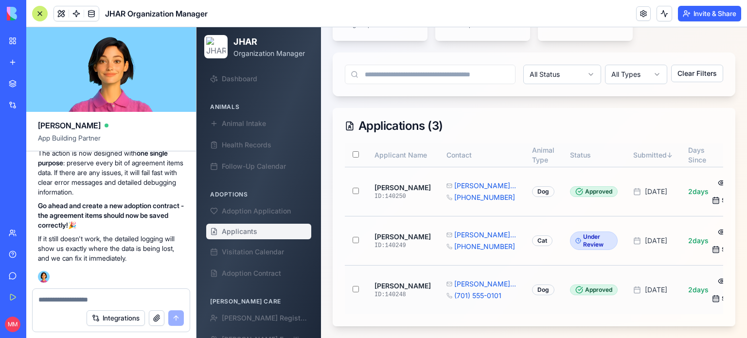
click at [724, 273] on button "View" at bounding box center [730, 281] width 12 height 16
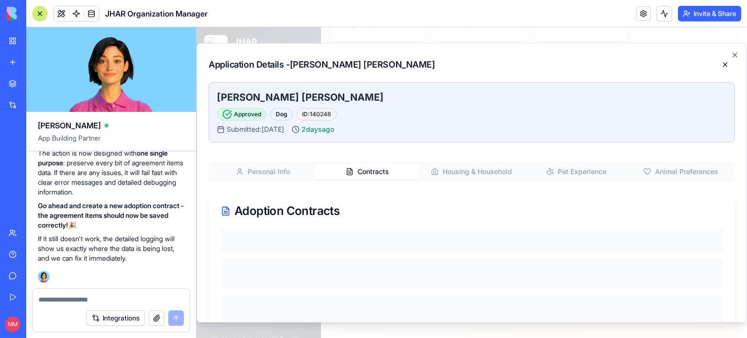
click at [362, 175] on button "Contracts" at bounding box center [367, 172] width 105 height 16
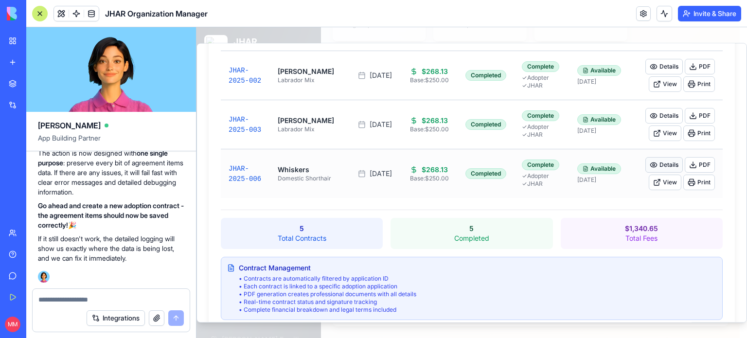
scroll to position [319, 0]
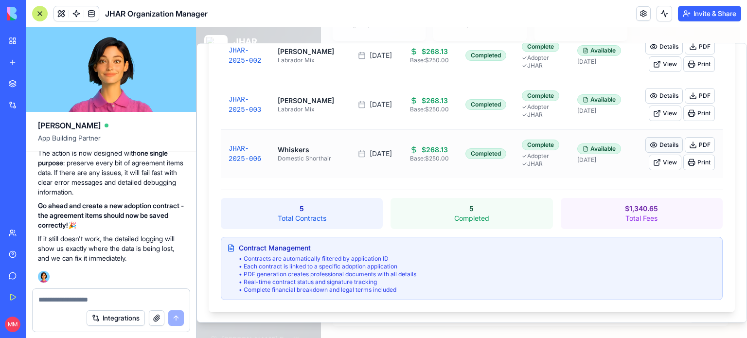
click at [662, 142] on button "Details" at bounding box center [664, 145] width 37 height 16
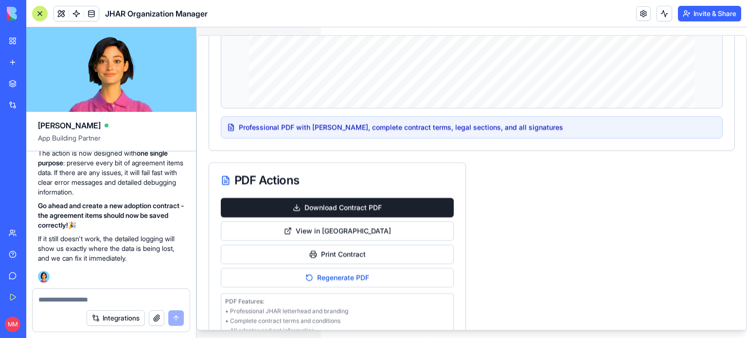
scroll to position [910, 0]
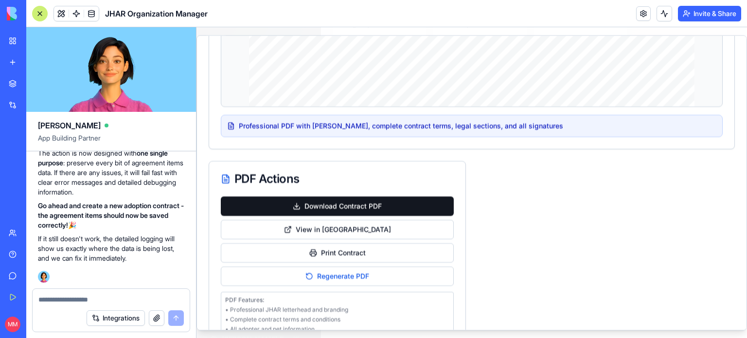
click at [338, 204] on button "Download Contract PDF" at bounding box center [337, 206] width 233 height 19
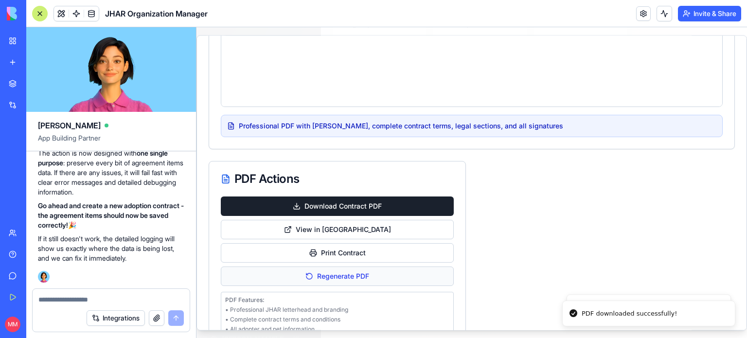
scroll to position [978, 0]
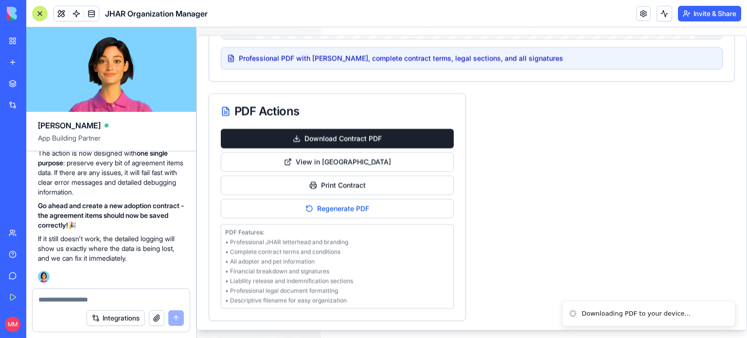
click at [36, 8] on div at bounding box center [40, 14] width 16 height 16
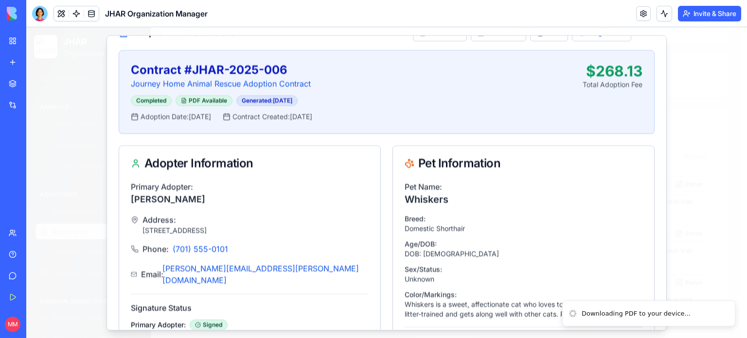
scroll to position [0, 0]
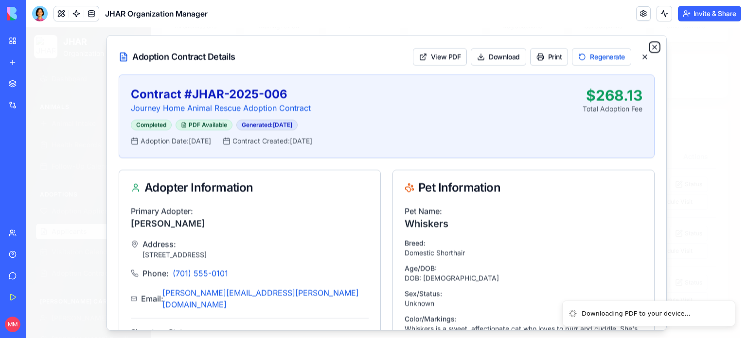
click at [651, 46] on icon "button" at bounding box center [655, 47] width 8 height 8
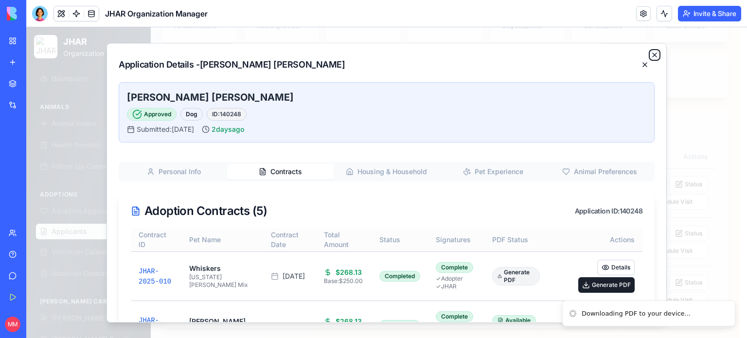
click at [653, 55] on icon "button" at bounding box center [655, 55] width 4 height 4
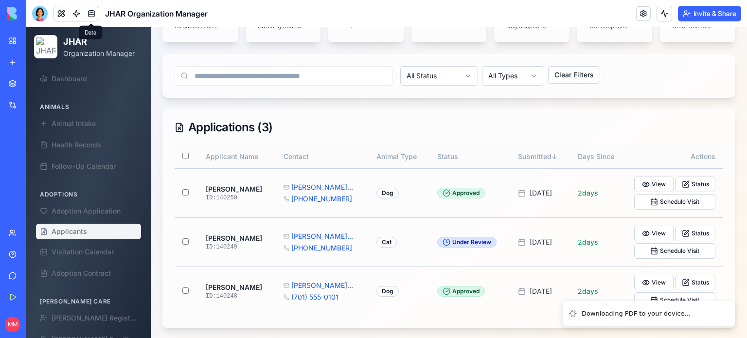
click at [90, 14] on link at bounding box center [91, 13] width 15 height 15
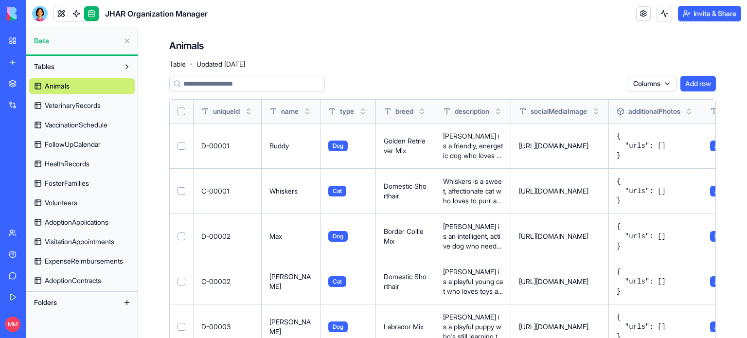
click at [101, 279] on span "AdoptionContracts" at bounding box center [73, 281] width 56 height 10
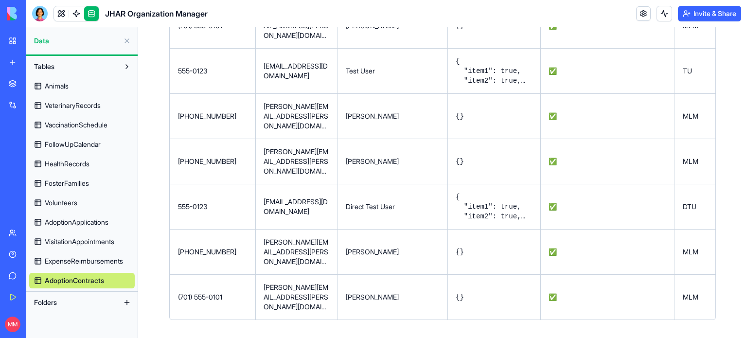
scroll to position [0, 2155]
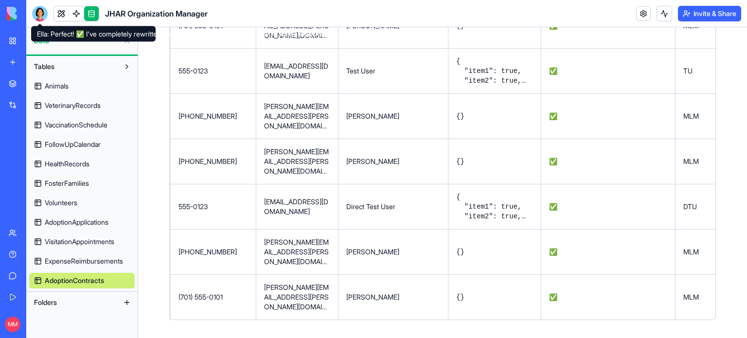
click at [41, 13] on div at bounding box center [40, 14] width 16 height 16
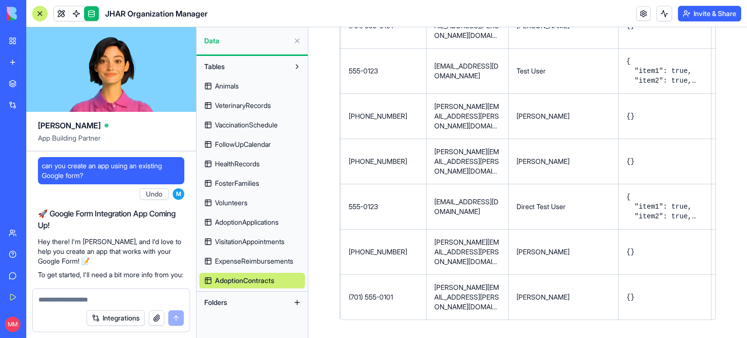
scroll to position [0, 0]
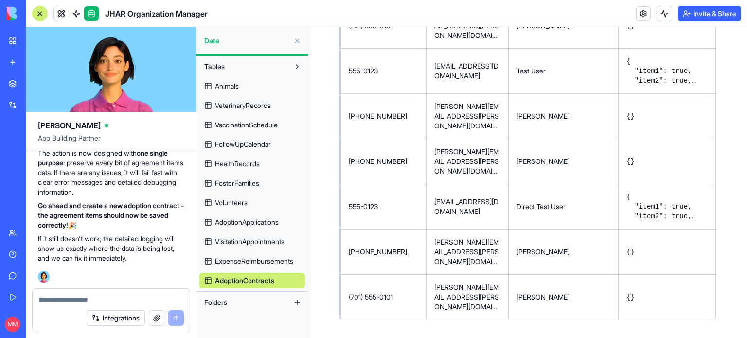
click at [71, 306] on div "Integrations" at bounding box center [111, 318] width 157 height 27
click at [63, 294] on div at bounding box center [111, 297] width 157 height 16
click at [68, 301] on textarea at bounding box center [110, 300] width 145 height 10
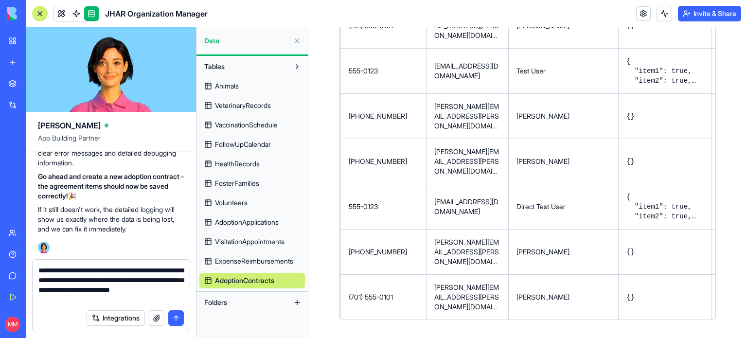
type textarea "**********"
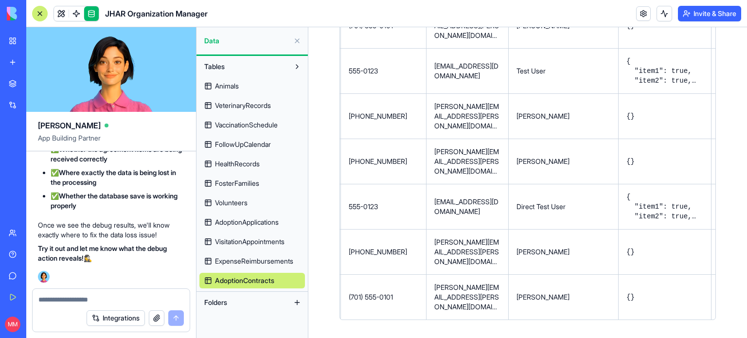
scroll to position [160889, 0]
click at [42, 12] on div at bounding box center [40, 14] width 16 height 16
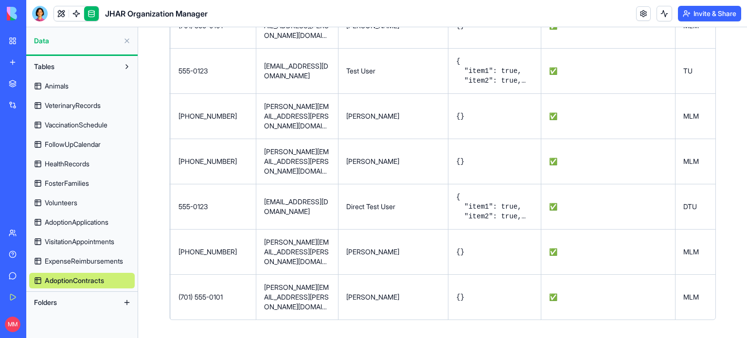
click at [36, 171] on div "JHAR Organization Manager" at bounding box center [22, 173] width 27 height 10
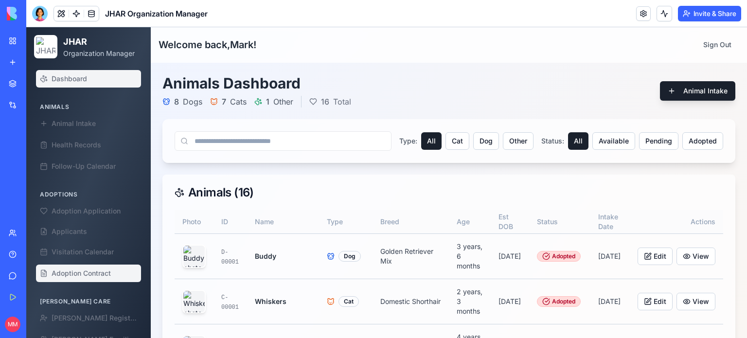
click at [83, 270] on span "Adoption Contract" at bounding box center [81, 274] width 59 height 10
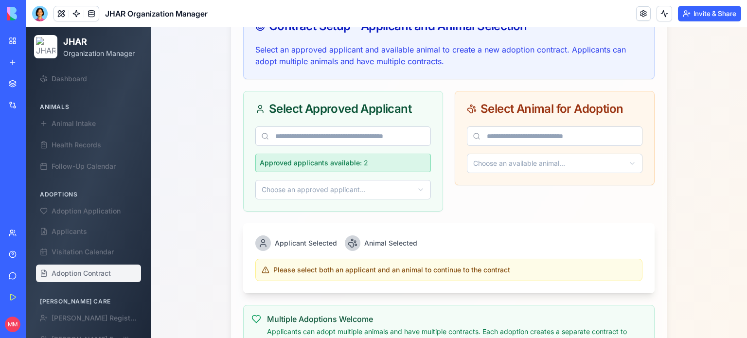
scroll to position [401, 0]
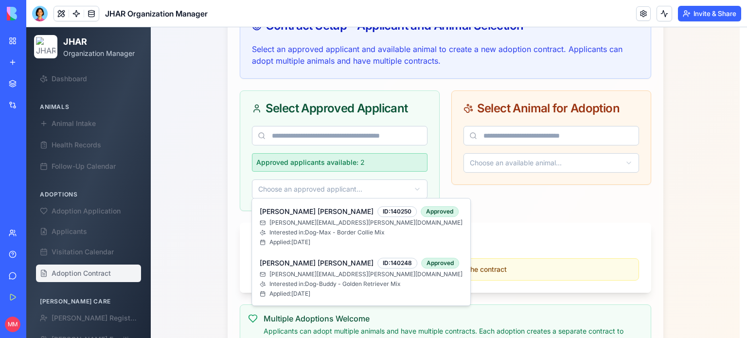
click at [405, 190] on html "JHAR Organization Manager Dashboard Animals Animal Intake Health Records Follow…" at bounding box center [386, 72] width 721 height 892
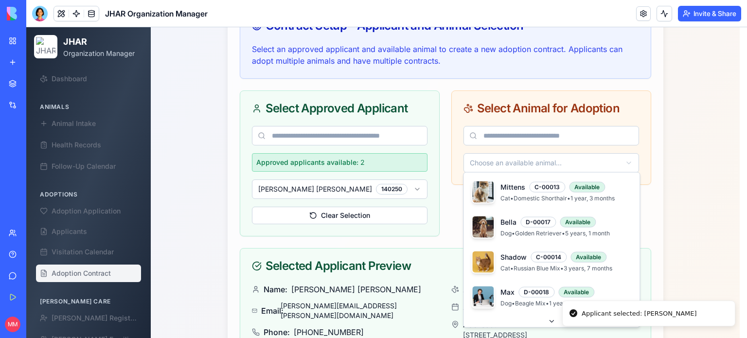
click at [552, 160] on html "JHAR Organization Manager Dashboard Animals Animal Intake Health Records Follow…" at bounding box center [386, 147] width 721 height 1042
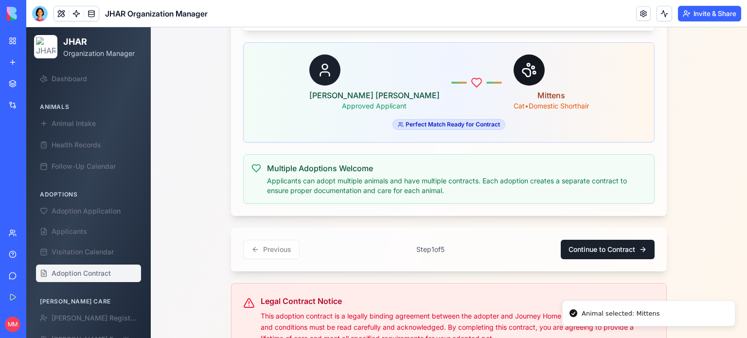
scroll to position [948, 0]
click at [575, 243] on button "Continue to Contract" at bounding box center [608, 248] width 94 height 19
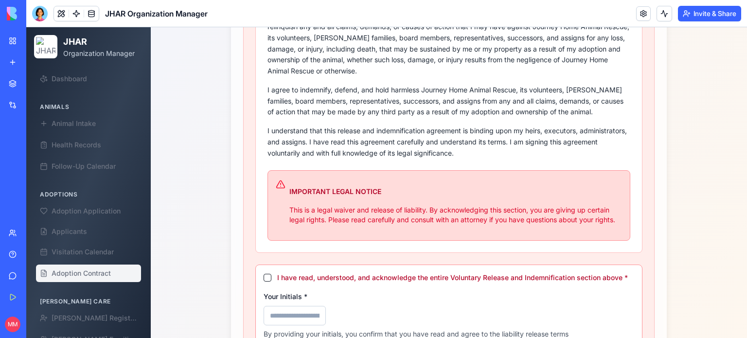
scroll to position [540, 0]
click at [264, 273] on button "I have read, understood, and acknowledge the entire Voluntary Release and Indem…" at bounding box center [268, 277] width 8 height 8
click at [284, 313] on input "Your Initials *" at bounding box center [295, 314] width 62 height 19
type input "***"
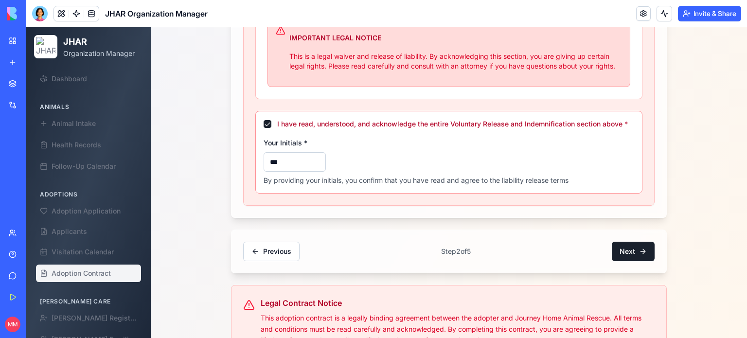
scroll to position [694, 0]
click at [629, 250] on button "Next" at bounding box center [633, 250] width 43 height 19
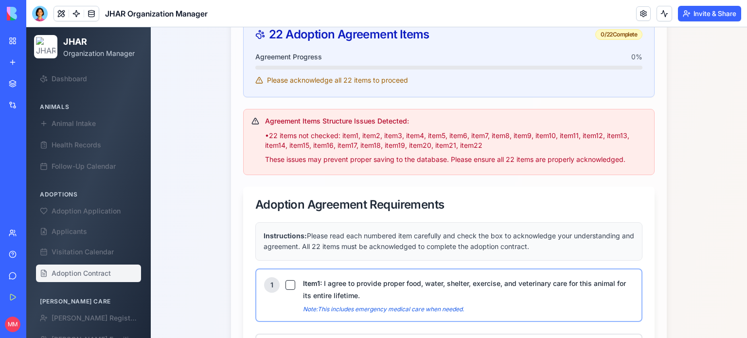
click at [289, 280] on button "Item 1 : I agree to provide proper food, water, shelter, exercise, and veterina…" at bounding box center [291, 285] width 10 height 10
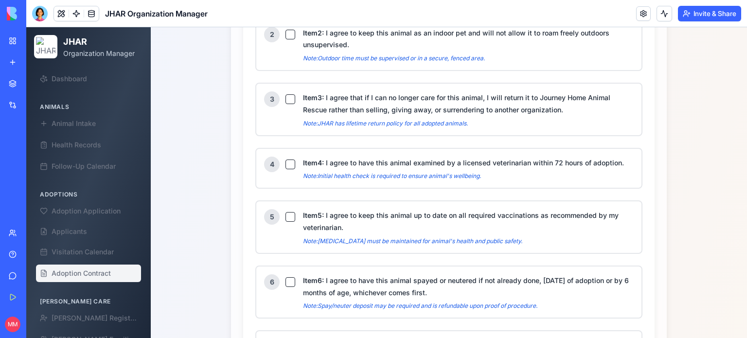
scroll to position [1010, 0]
click at [286, 32] on button "Item 2 : I agree to keep this animal as an indoor pet and will not allow it to …" at bounding box center [291, 34] width 10 height 10
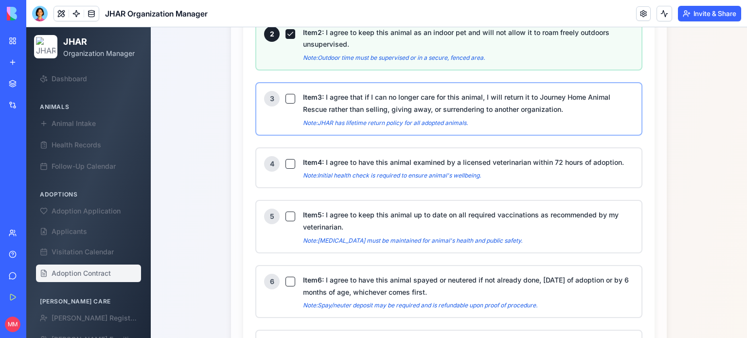
click at [286, 94] on button "Item 3 : I agree that if I can no longer care for this animal, I will return it…" at bounding box center [291, 99] width 10 height 10
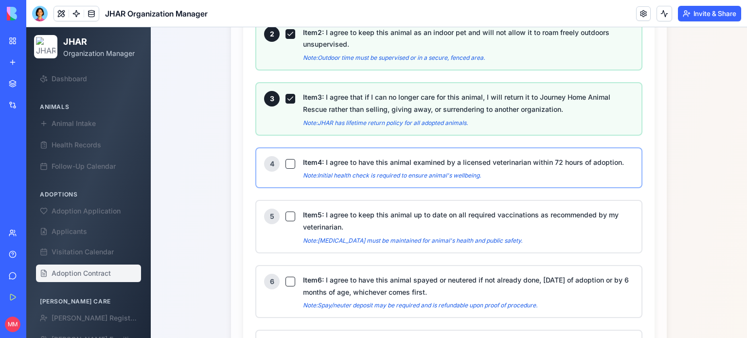
click at [286, 161] on button "Item 4 : I agree to have this animal examined by a licensed veterinarian within…" at bounding box center [291, 164] width 10 height 10
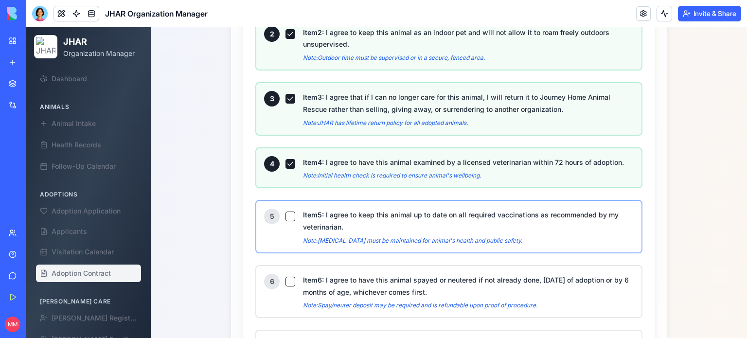
click at [286, 212] on button "Item 5 : I agree to keep this animal up to date on all required vaccinations as…" at bounding box center [291, 217] width 10 height 10
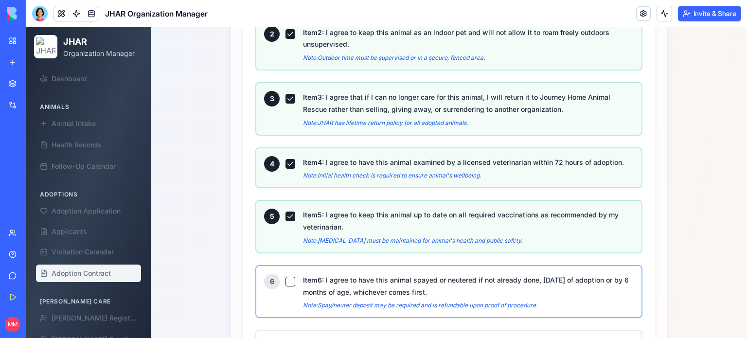
click at [286, 277] on button "Item 6 : I agree to have this animal spayed or neutered if not already done, [D…" at bounding box center [291, 282] width 10 height 10
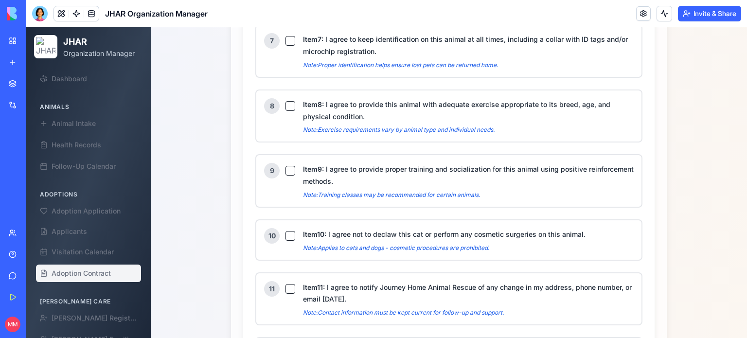
scroll to position [1315, 0]
click at [288, 36] on button "Item 7 : I agree to keep identification on this animal at all times, including …" at bounding box center [291, 41] width 10 height 10
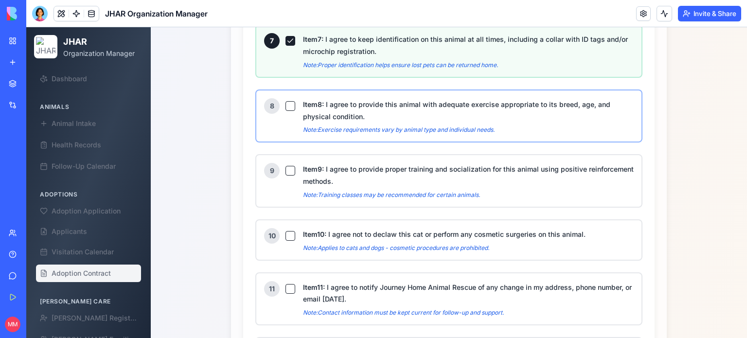
click at [287, 101] on button "Item 8 : I agree to provide this animal with adequate exercise appropriate to i…" at bounding box center [291, 106] width 10 height 10
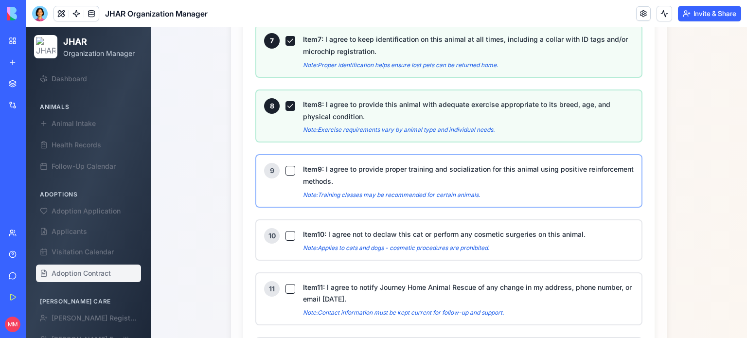
click at [287, 166] on button "Item 9 : I agree to provide proper training and socialization for this animal u…" at bounding box center [291, 171] width 10 height 10
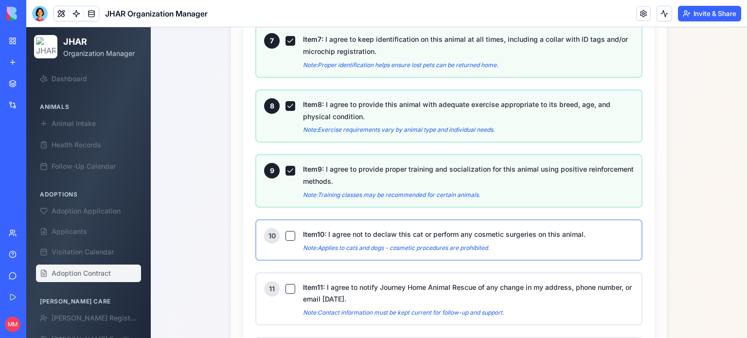
click at [287, 231] on button "Item 10 : I agree not to declaw this cat or perform any cosmetic surgeries on t…" at bounding box center [291, 236] width 10 height 10
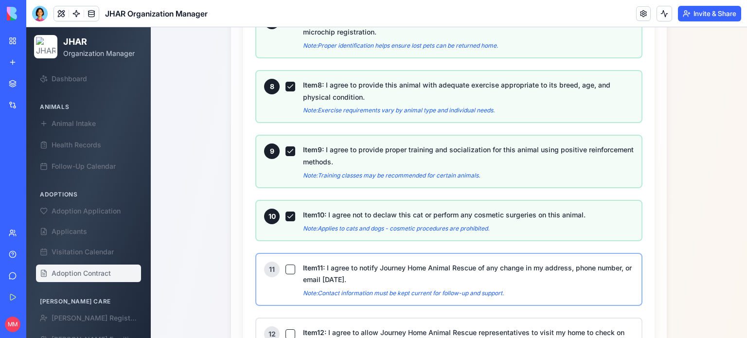
click at [287, 265] on button "Item 11 : I agree to notify Journey Home Animal Rescue of any change in my addr…" at bounding box center [291, 270] width 10 height 10
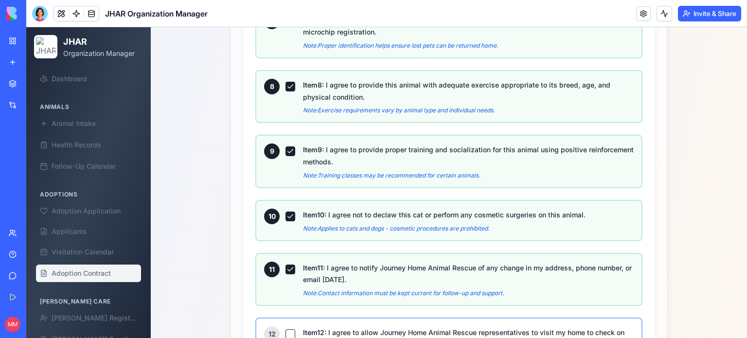
click at [286, 329] on button "Item 12 : I agree to allow Journey Home Animal Rescue representatives to visit …" at bounding box center [291, 334] width 10 height 10
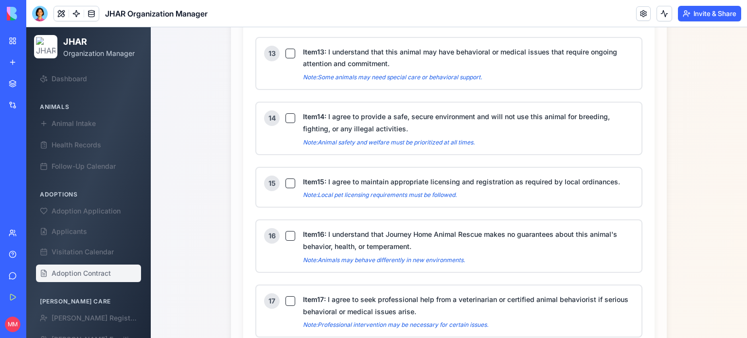
scroll to position [1667, 0]
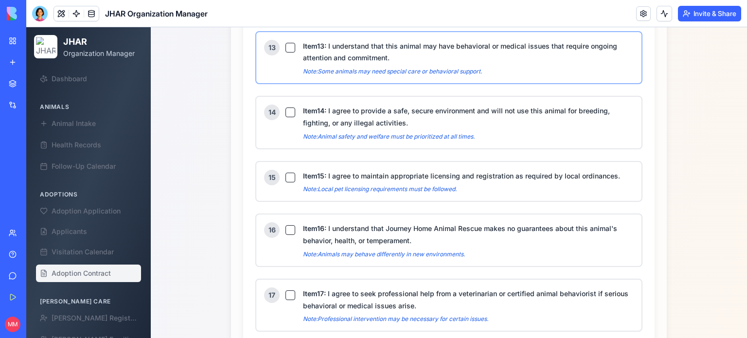
click at [287, 43] on button "Item 13 : I understand that this animal may have behavioral or medical issues t…" at bounding box center [291, 48] width 10 height 10
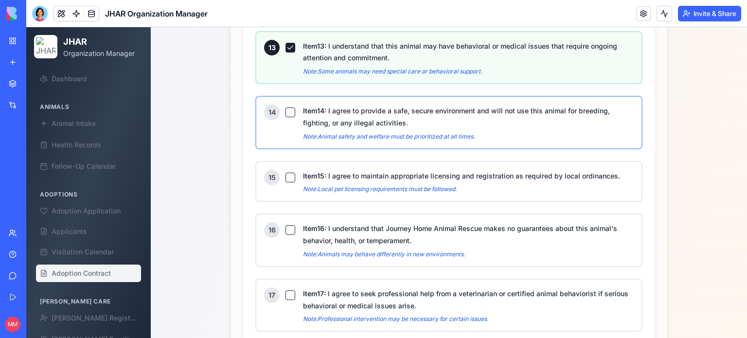
click at [287, 108] on button "Item 14 : I agree to provide a safe, secure environment and will not use this a…" at bounding box center [291, 113] width 10 height 10
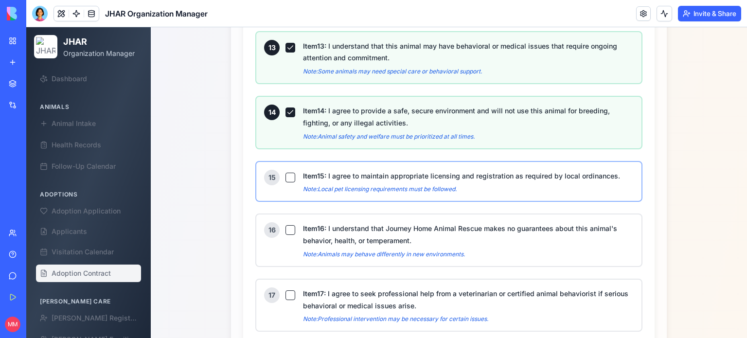
click at [286, 173] on button "Item 15 : I agree to maintain appropriate licensing and registration as require…" at bounding box center [291, 178] width 10 height 10
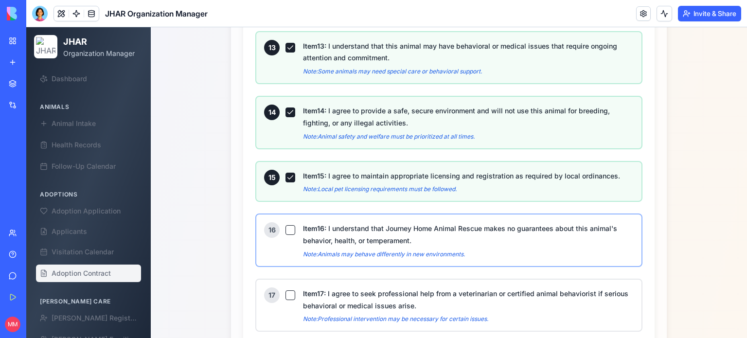
click at [287, 222] on div "16" at bounding box center [279, 230] width 31 height 16
click at [287, 225] on button "Item 16 : I understand that Journey Home Animal Rescue makes no guarantees abou…" at bounding box center [291, 230] width 10 height 10
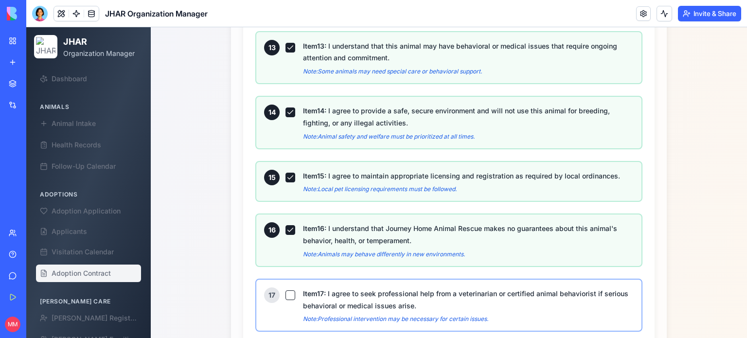
click at [286, 290] on button "Item 17 : I agree to seek professional help from a veterinarian or certified an…" at bounding box center [291, 295] width 10 height 10
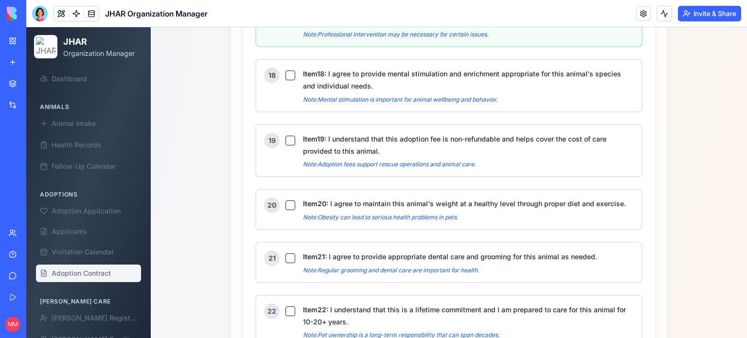
scroll to position [1956, 0]
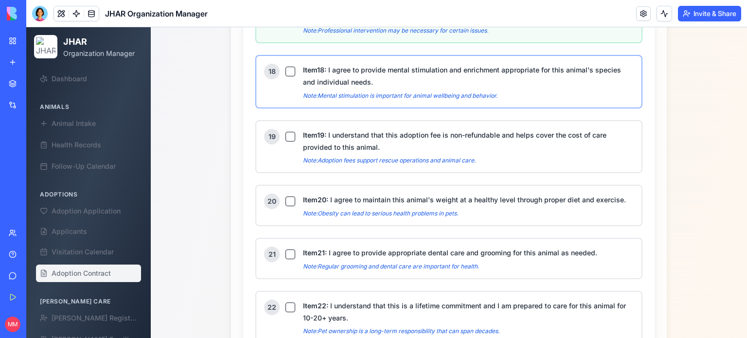
click at [286, 67] on button "Item 18 : I agree to provide mental stimulation and enrichment appropriate for …" at bounding box center [291, 72] width 10 height 10
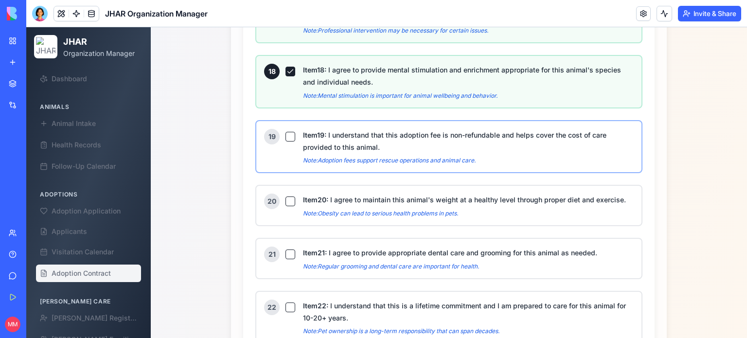
click at [286, 132] on button "Item 19 : I understand that this adoption fee is non-refundable and helps cover…" at bounding box center [291, 137] width 10 height 10
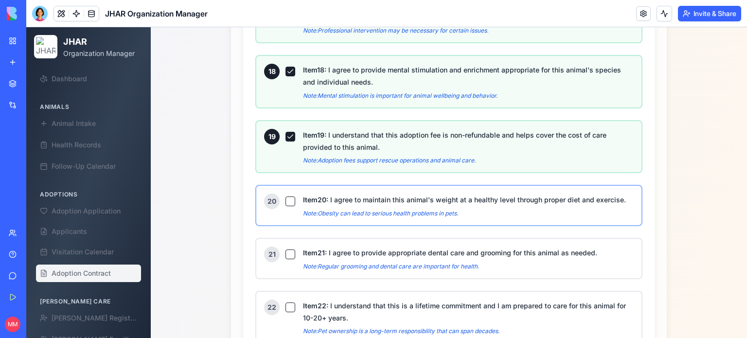
click at [287, 197] on button "Item 20 : I agree to maintain this animal's weight at a healthy level through p…" at bounding box center [291, 202] width 10 height 10
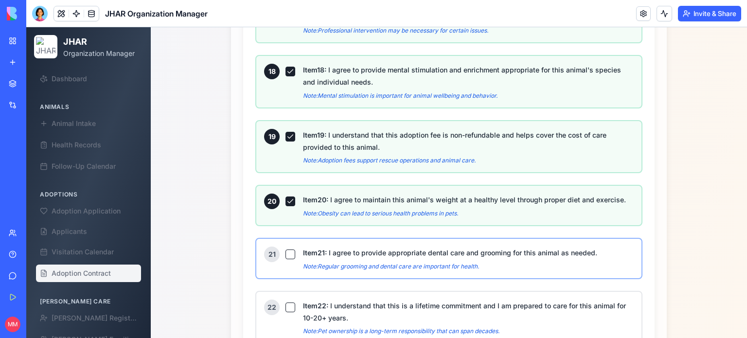
click at [287, 250] on button "Item 21 : I agree to provide appropriate dental care and grooming for this anim…" at bounding box center [291, 255] width 10 height 10
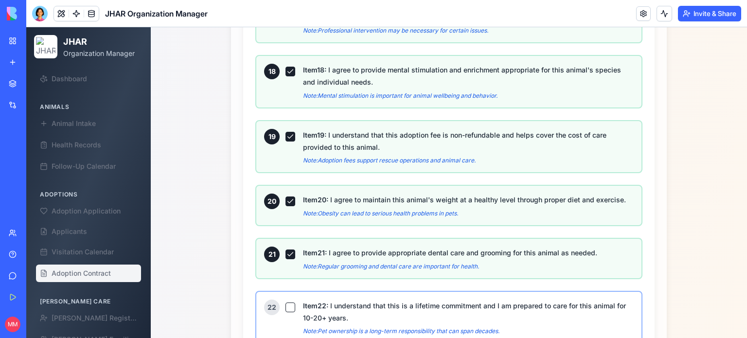
click at [286, 303] on button "Item 22 : I understand that this is a lifetime commitment and I am prepared to …" at bounding box center [291, 308] width 10 height 10
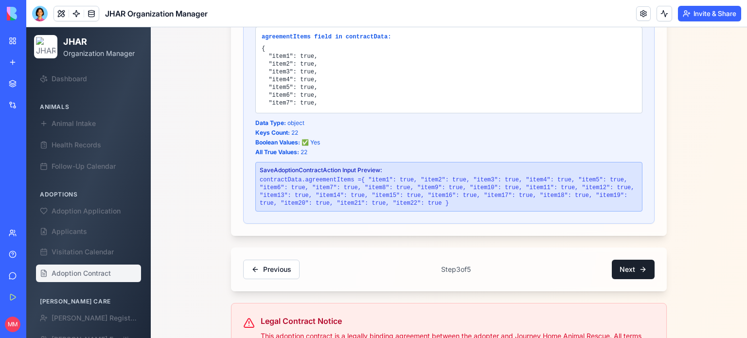
scroll to position [2410, 0]
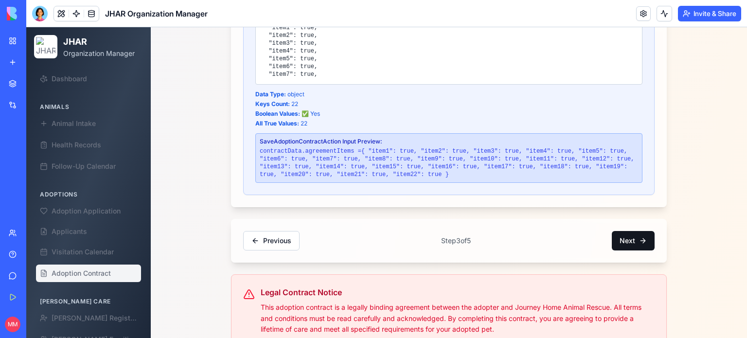
click at [623, 231] on button "Next" at bounding box center [633, 240] width 43 height 19
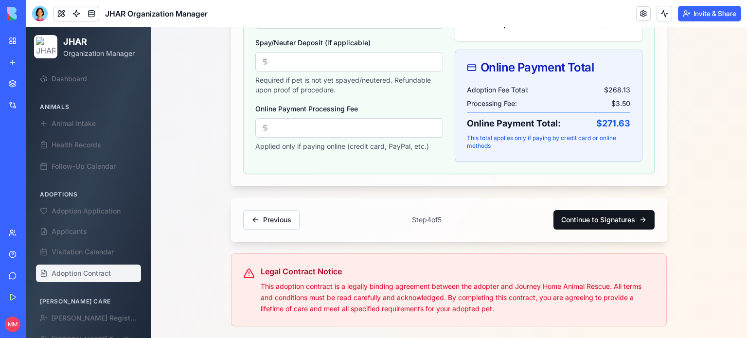
scroll to position [490, 0]
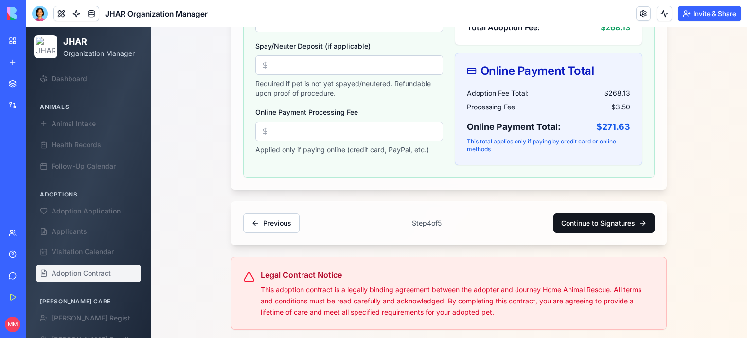
click at [623, 229] on button "Continue to Signatures" at bounding box center [604, 223] width 101 height 19
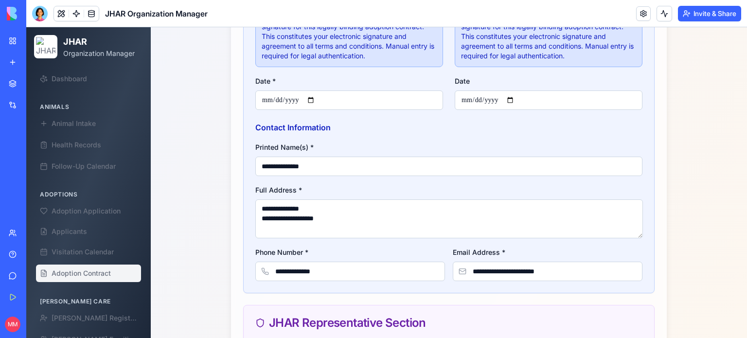
scroll to position [443, 0]
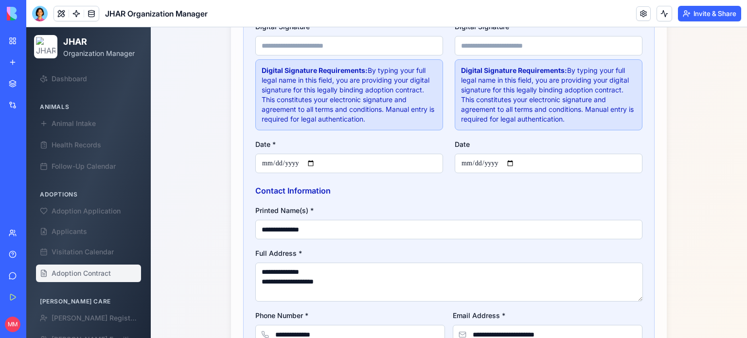
click at [334, 37] on input "Digital Signature *" at bounding box center [349, 45] width 188 height 19
type input "**********"
click at [315, 162] on input "Date *" at bounding box center [349, 163] width 188 height 19
type input "**********"
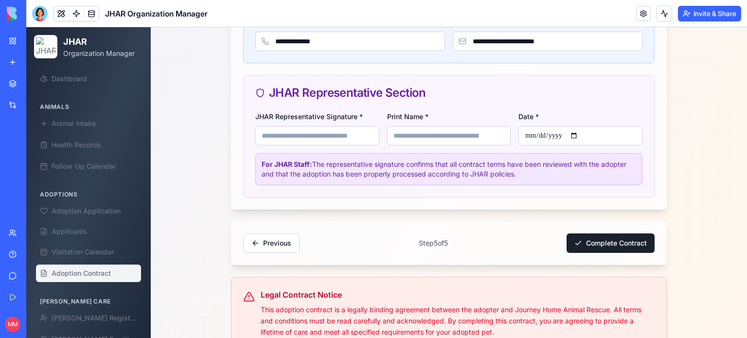
scroll to position [737, 0]
click at [355, 128] on input "JHAR Representative Signature *" at bounding box center [317, 135] width 124 height 19
type input "**********"
click at [451, 138] on input "Print Name *" at bounding box center [449, 135] width 124 height 19
type input "**********"
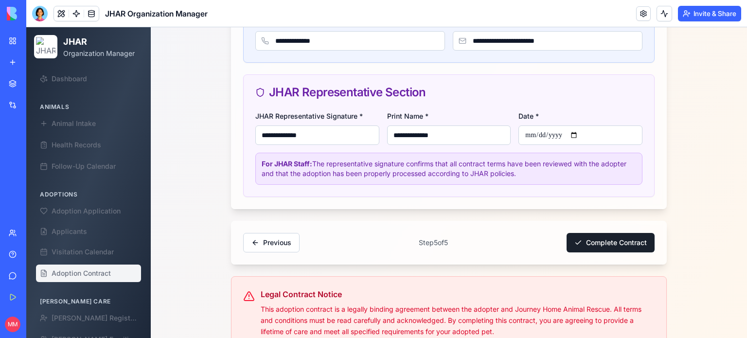
click at [574, 136] on input "Date *" at bounding box center [581, 135] width 124 height 19
type input "**********"
click at [609, 242] on button "Complete Contract" at bounding box center [611, 242] width 88 height 19
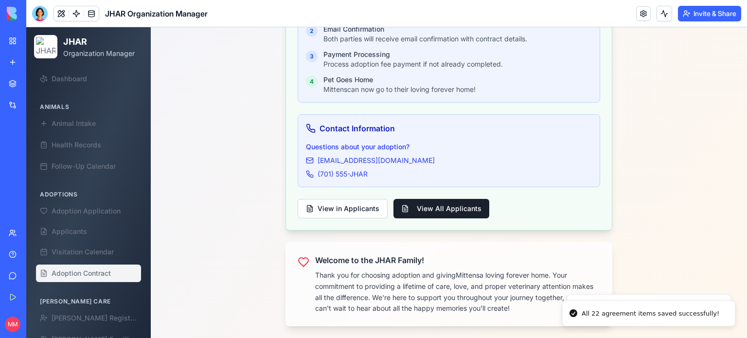
scroll to position [492, 0]
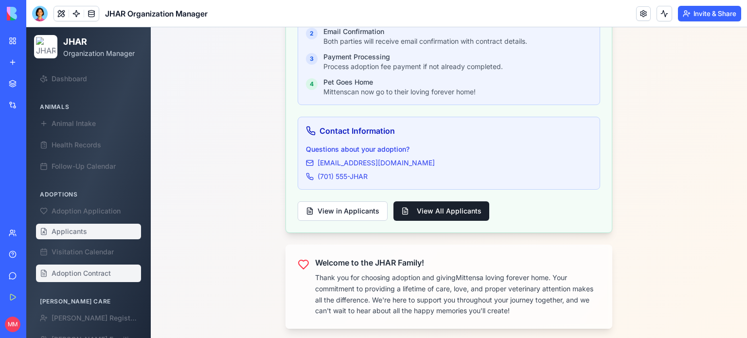
click at [85, 233] on span "Applicants" at bounding box center [70, 232] width 36 height 10
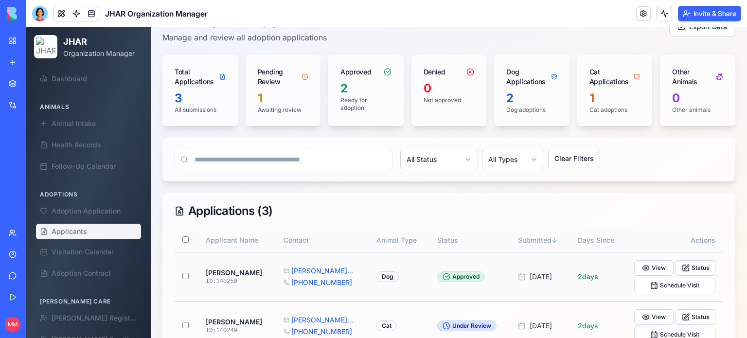
scroll to position [148, 0]
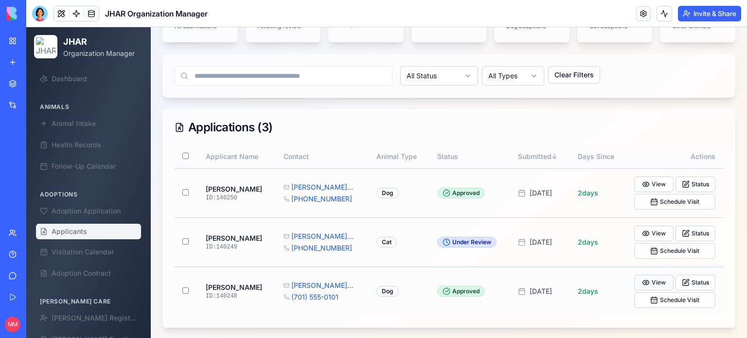
click at [647, 285] on button "View" at bounding box center [654, 283] width 40 height 16
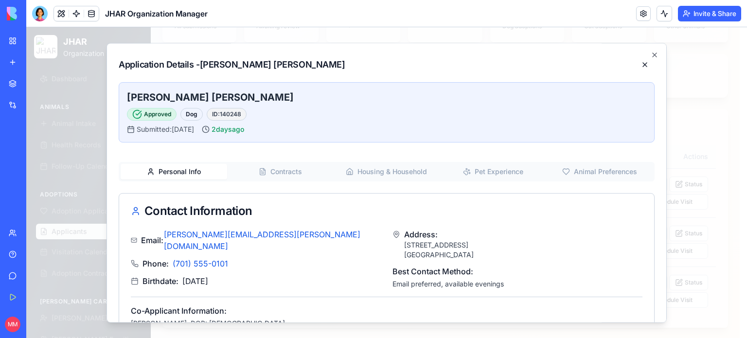
scroll to position [29, 0]
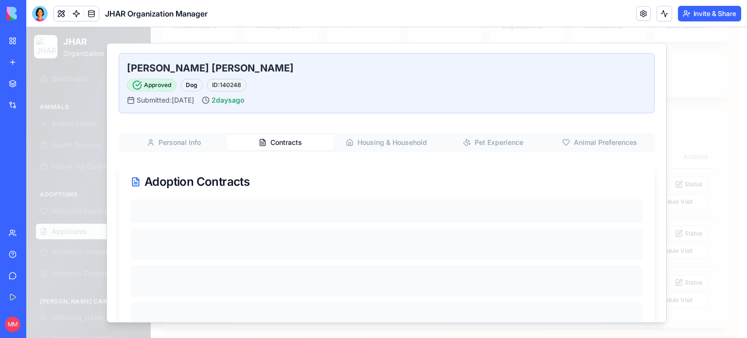
click at [285, 146] on button "Contracts" at bounding box center [280, 143] width 107 height 16
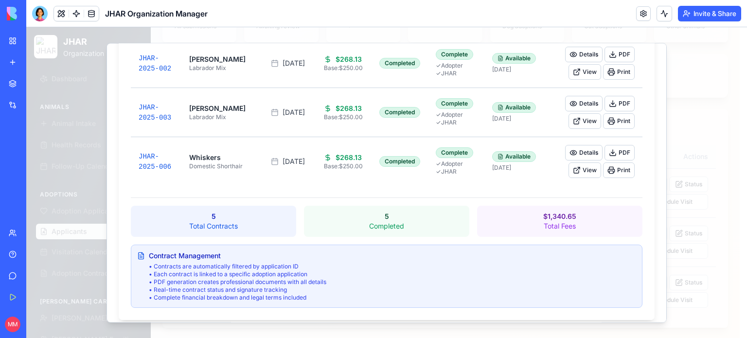
scroll to position [313, 0]
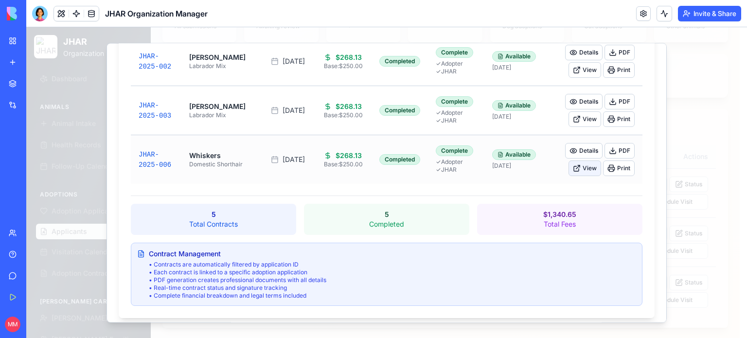
click at [575, 172] on button "View" at bounding box center [585, 169] width 33 height 16
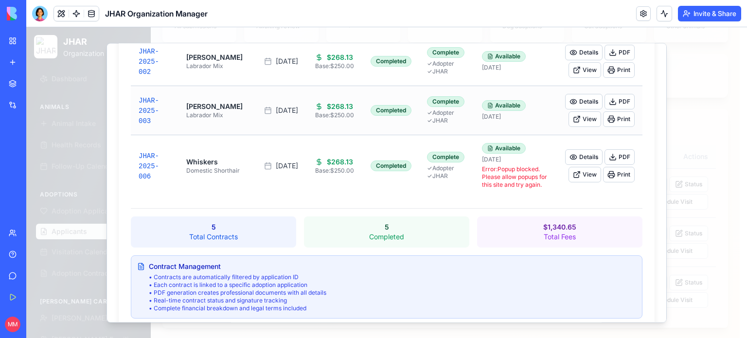
scroll to position [0, 0]
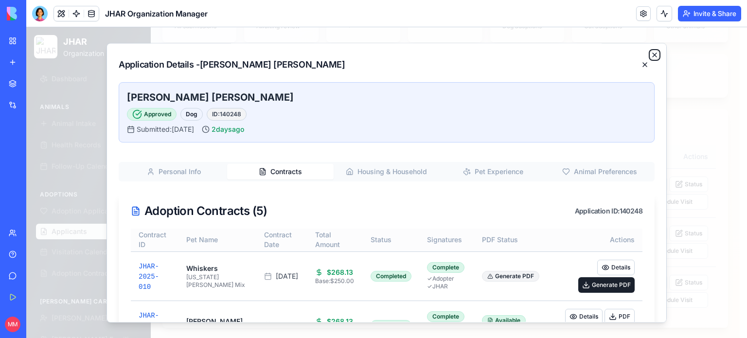
click at [651, 57] on icon "button" at bounding box center [655, 55] width 8 height 8
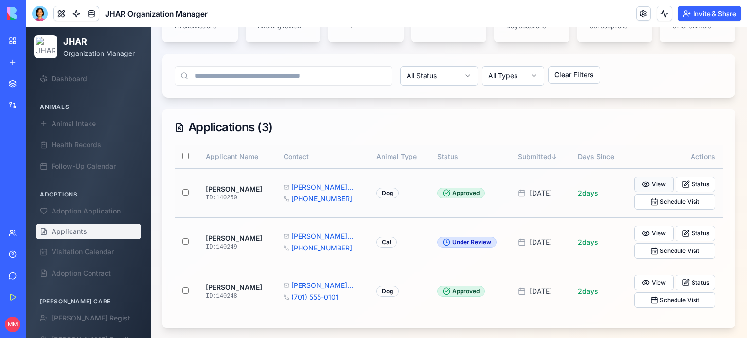
click at [652, 182] on button "View" at bounding box center [654, 185] width 40 height 16
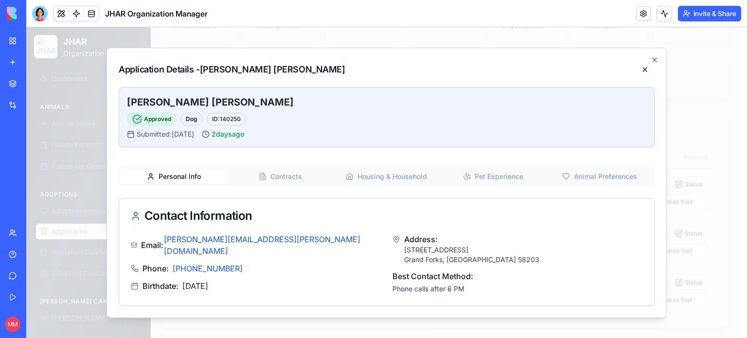
click at [291, 179] on div "Personal Info Contracts Housing & Household Pet Experience Animal Preferences" at bounding box center [387, 176] width 536 height 19
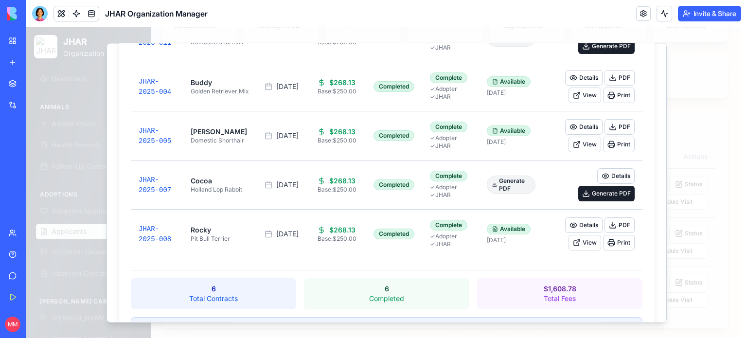
scroll to position [368, 0]
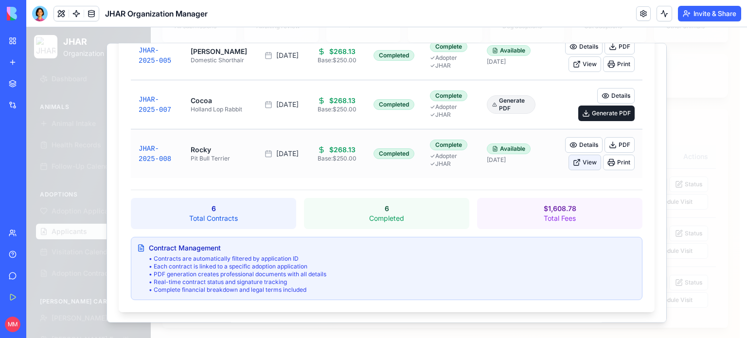
click at [576, 167] on button "View" at bounding box center [585, 163] width 33 height 16
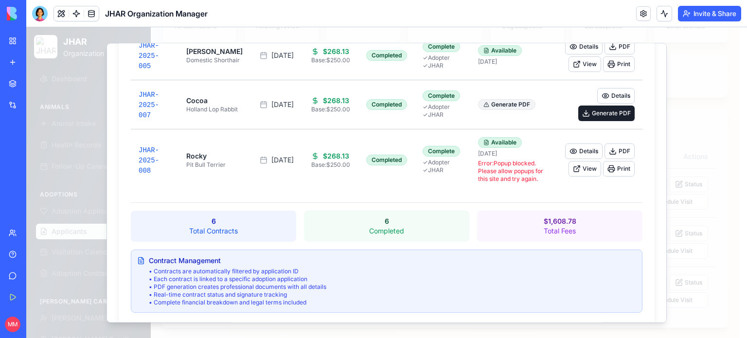
click at [474, 245] on div "Contract ID Pet Name Contract Date Total Amount Status Signatures PDF Status Ac…" at bounding box center [386, 92] width 535 height 465
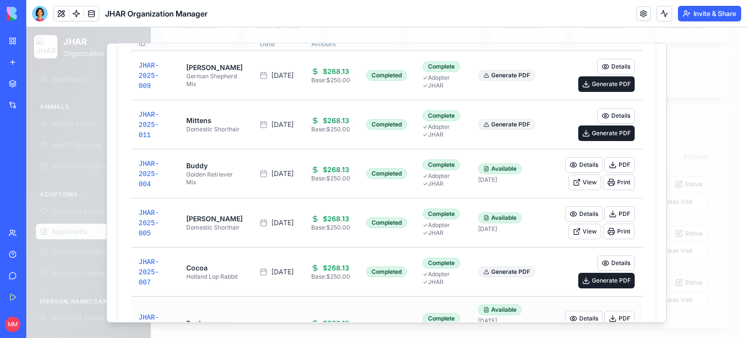
scroll to position [0, 0]
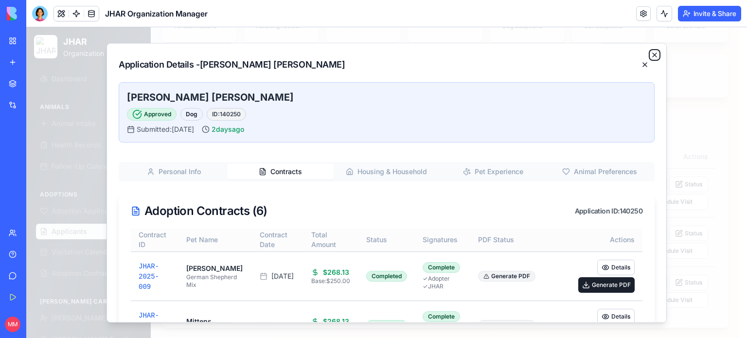
click at [651, 55] on icon "button" at bounding box center [655, 55] width 8 height 8
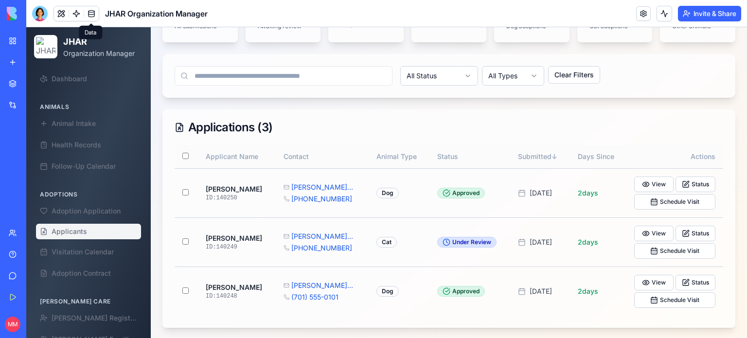
click at [90, 15] on link at bounding box center [91, 13] width 15 height 15
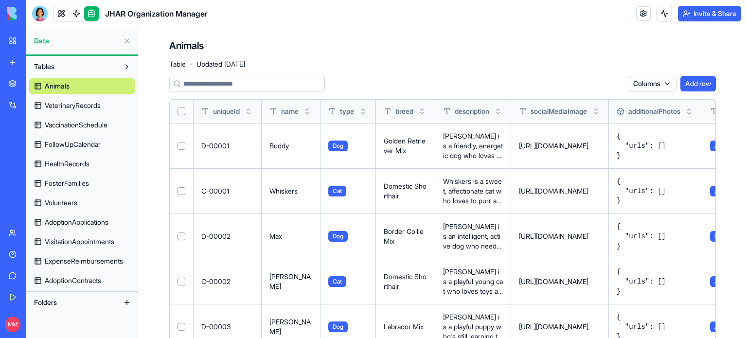
scroll to position [527, 0]
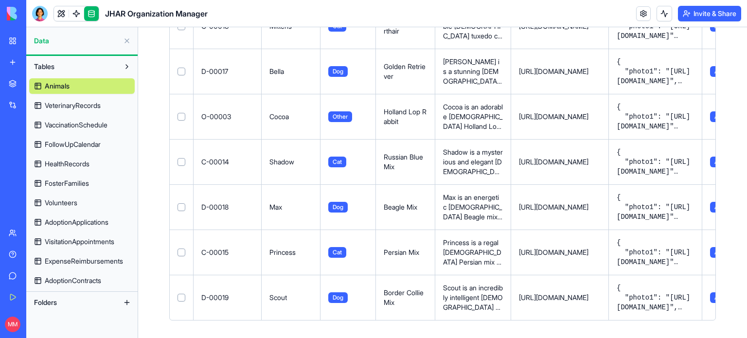
click at [5, 242] on link "Team" at bounding box center [22, 232] width 39 height 19
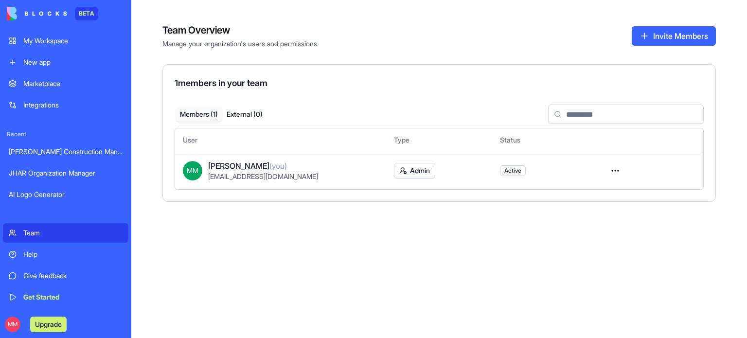
click at [262, 288] on div "Team Overview Manage your organization's users and permissions Invite Members 1…" at bounding box center [439, 169] width 616 height 338
click at [86, 174] on div "JHAR Organization Manager" at bounding box center [66, 173] width 114 height 10
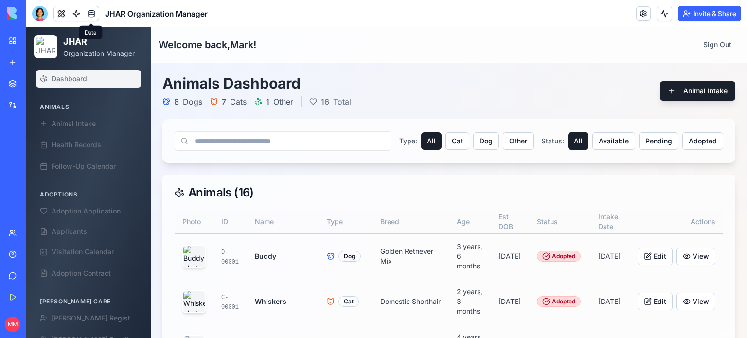
click at [94, 11] on link at bounding box center [91, 13] width 15 height 15
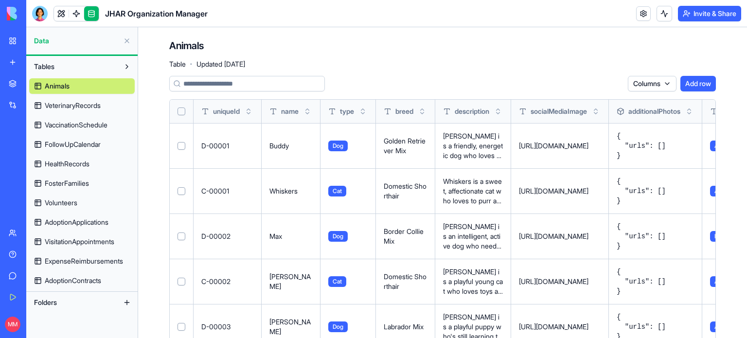
scroll to position [527, 0]
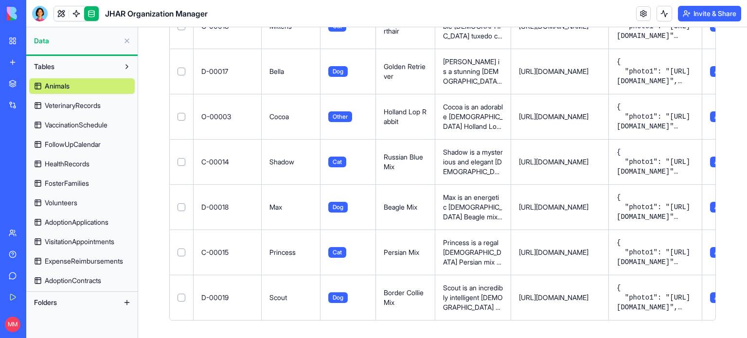
click at [101, 285] on span "AdoptionContracts" at bounding box center [73, 281] width 56 height 10
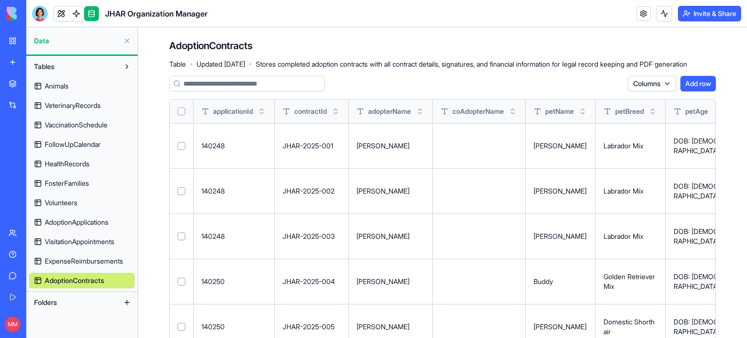
scroll to position [391, 0]
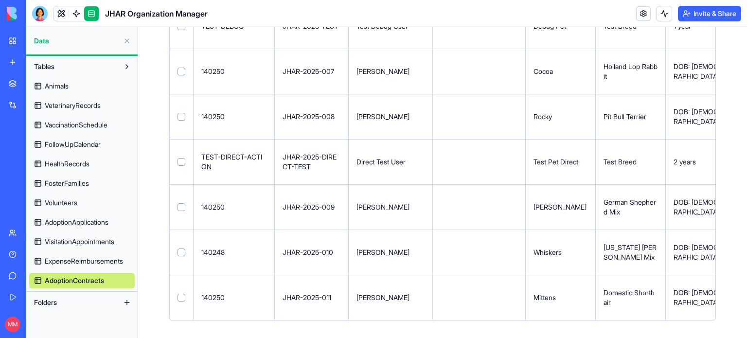
click at [432, 309] on td "[PERSON_NAME]" at bounding box center [391, 297] width 84 height 45
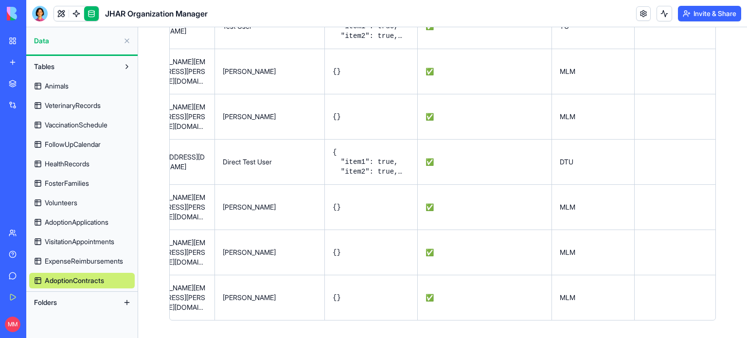
scroll to position [0, 2276]
click at [36, 60] on div "New app" at bounding box center [29, 62] width 13 height 10
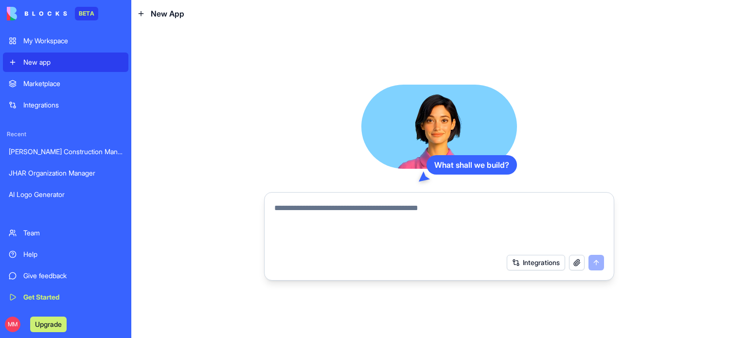
click at [312, 217] on textarea at bounding box center [439, 225] width 330 height 47
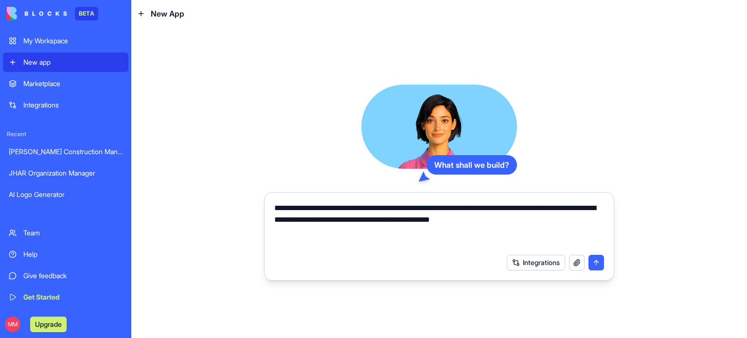
type textarea "**********"
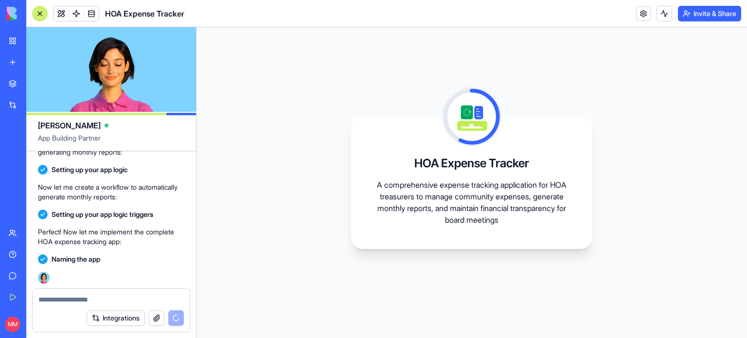
scroll to position [302, 0]
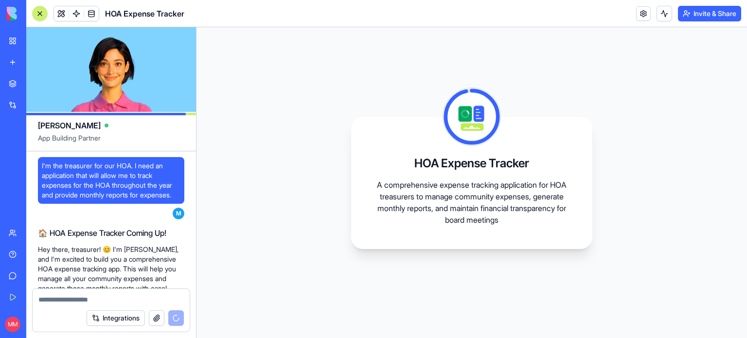
scroll to position [302, 0]
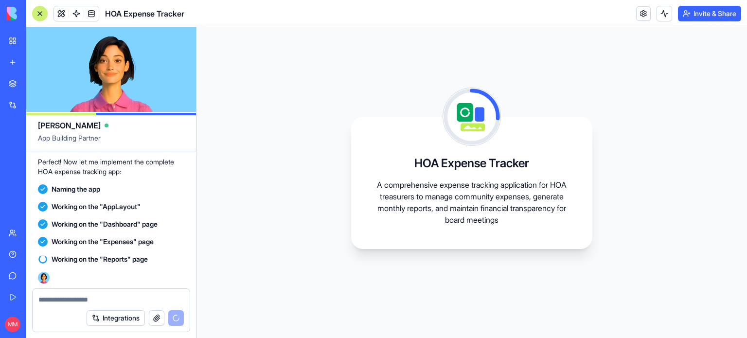
click at [741, 61] on div "HOA Expense Tracker A comprehensive expense tracking application for HOA treasu…" at bounding box center [472, 182] width 551 height 311
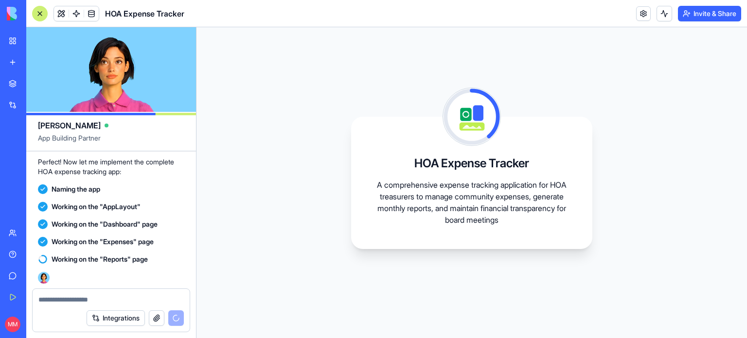
click at [740, 18] on button "Invite & Share" at bounding box center [709, 14] width 63 height 16
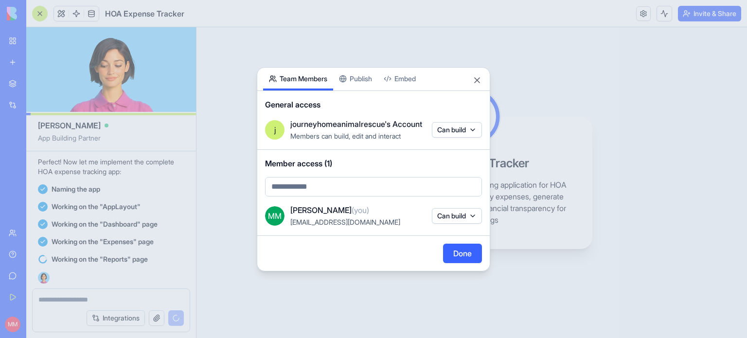
click at [308, 220] on span "[EMAIL_ADDRESS][DOMAIN_NAME]" at bounding box center [345, 222] width 110 height 8
click at [456, 256] on button "Done" at bounding box center [462, 253] width 39 height 19
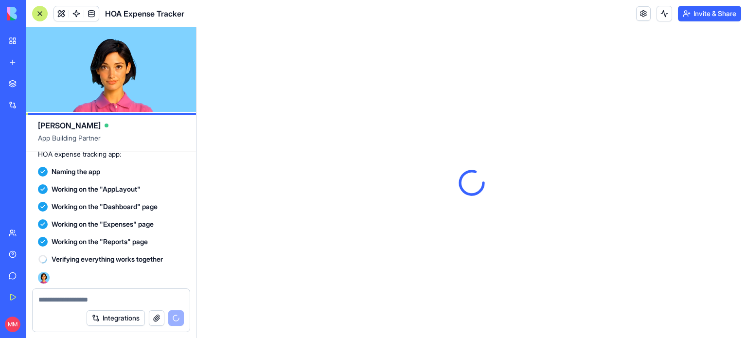
scroll to position [0, 0]
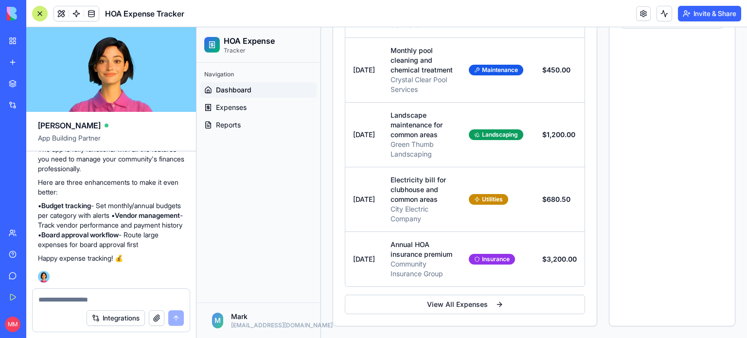
scroll to position [516, 0]
click at [230, 104] on span "Expenses" at bounding box center [231, 108] width 31 height 10
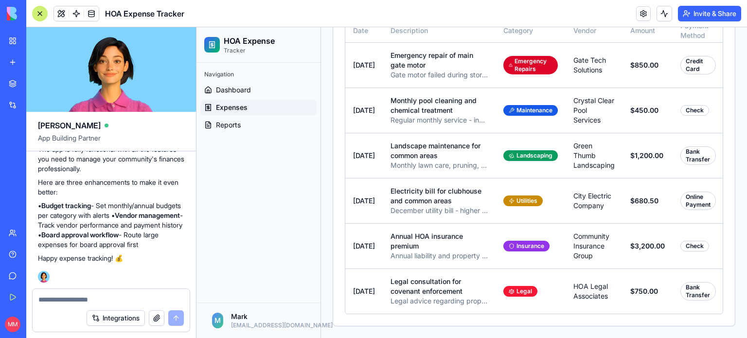
scroll to position [252, 0]
click at [230, 122] on span "Reports" at bounding box center [228, 125] width 25 height 10
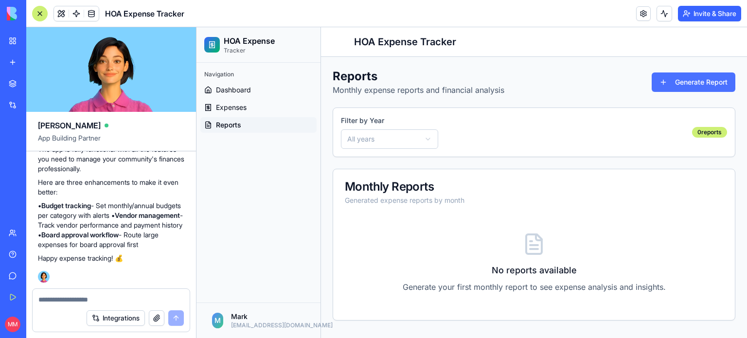
click at [695, 82] on button "Generate Report" at bounding box center [694, 81] width 84 height 19
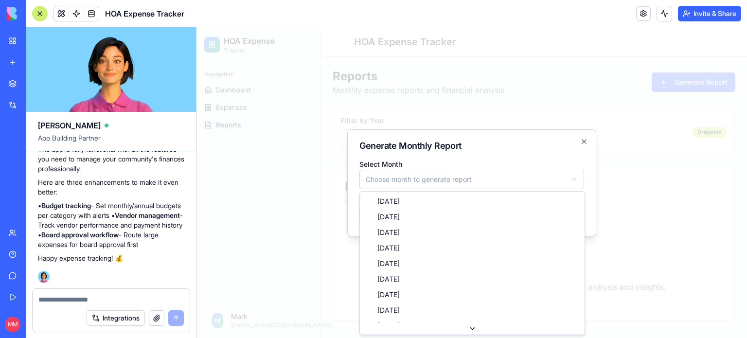
click at [446, 182] on body "**********" at bounding box center [472, 182] width 551 height 311
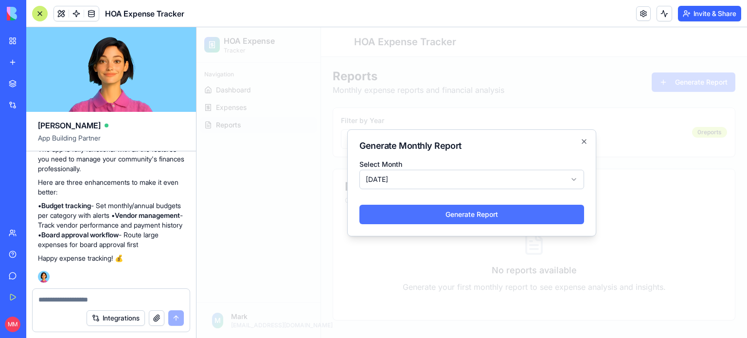
click at [471, 215] on button "Generate Report" at bounding box center [471, 214] width 225 height 19
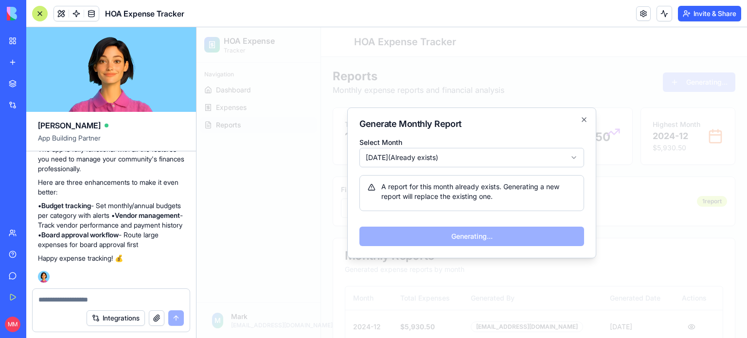
click at [463, 180] on div "A report for this month already exists. Generating a new report will replace th…" at bounding box center [471, 193] width 225 height 36
click at [483, 208] on div "A report for this month already exists. Generating a new report will replace th…" at bounding box center [471, 193] width 225 height 36
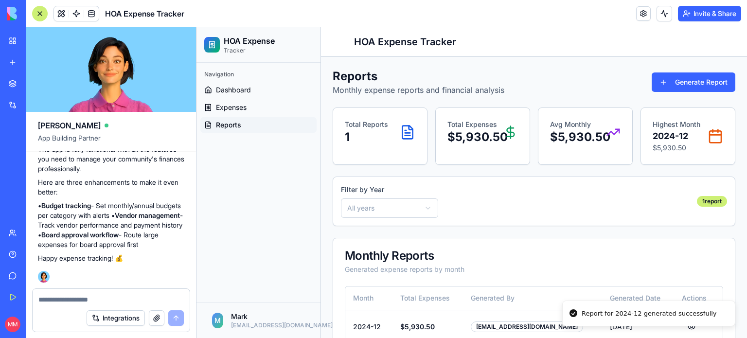
click at [573, 159] on div "Avg Monthly $5,930.50" at bounding box center [585, 136] width 95 height 57
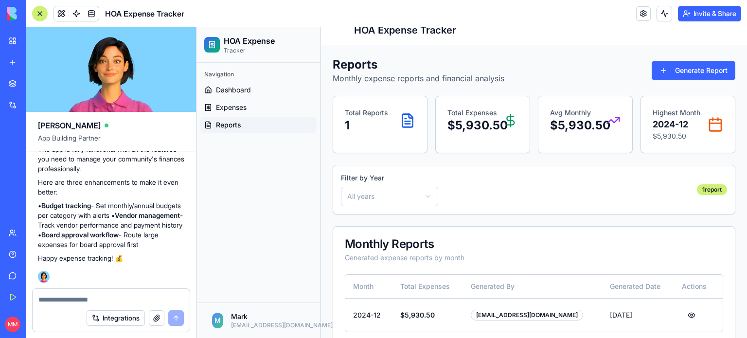
scroll to position [28, 0]
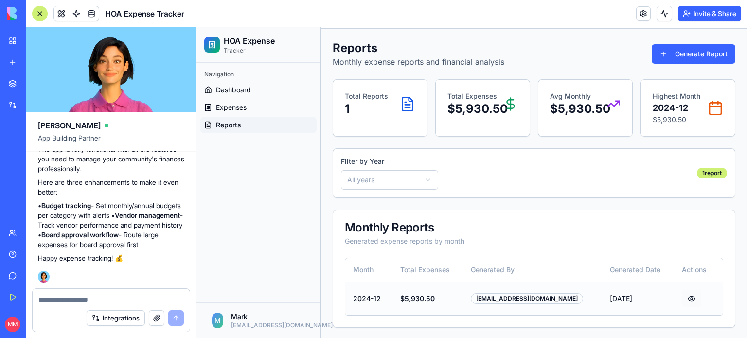
click at [688, 298] on button at bounding box center [691, 299] width 19 height 18
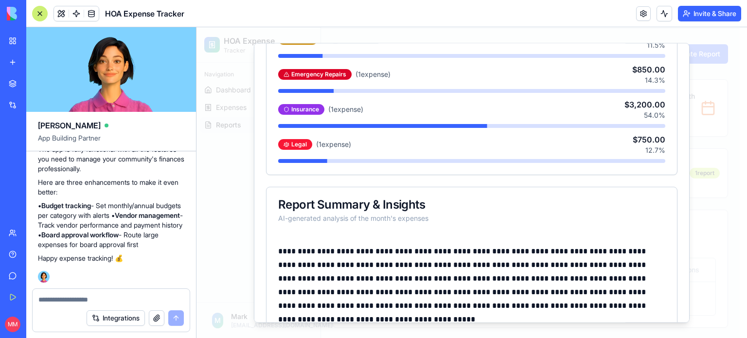
scroll to position [0, 0]
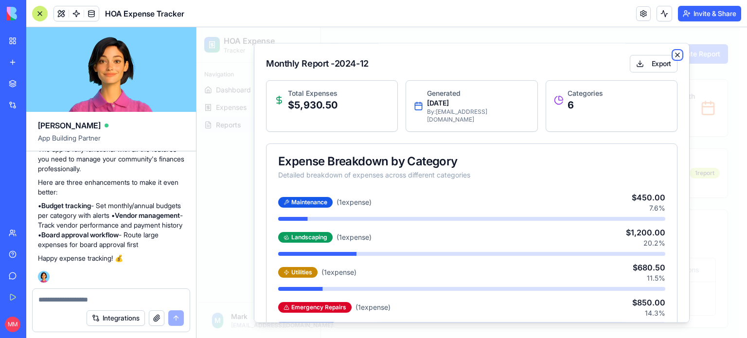
click at [676, 56] on icon "button" at bounding box center [678, 55] width 4 height 4
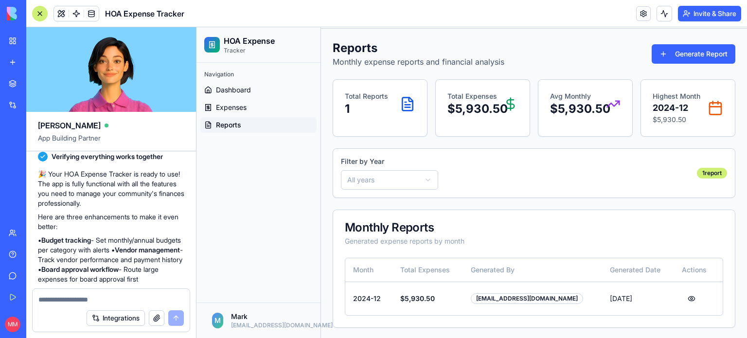
scroll to position [465, 0]
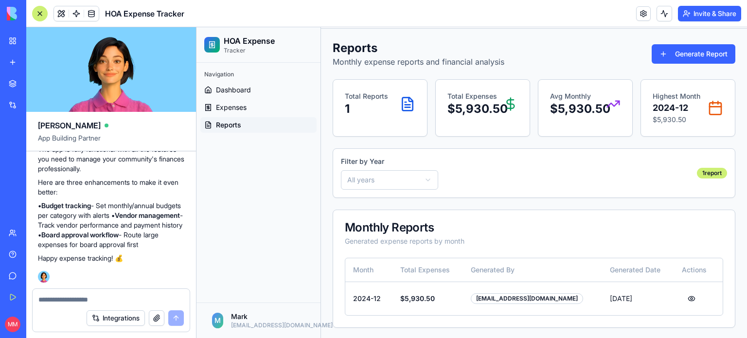
click at [84, 300] on textarea at bounding box center [110, 300] width 145 height 10
type textarea "**********"
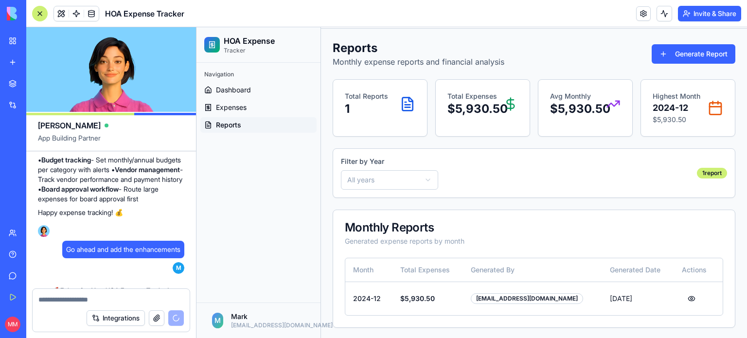
scroll to position [860, 0]
